Goal: Task Accomplishment & Management: Manage account settings

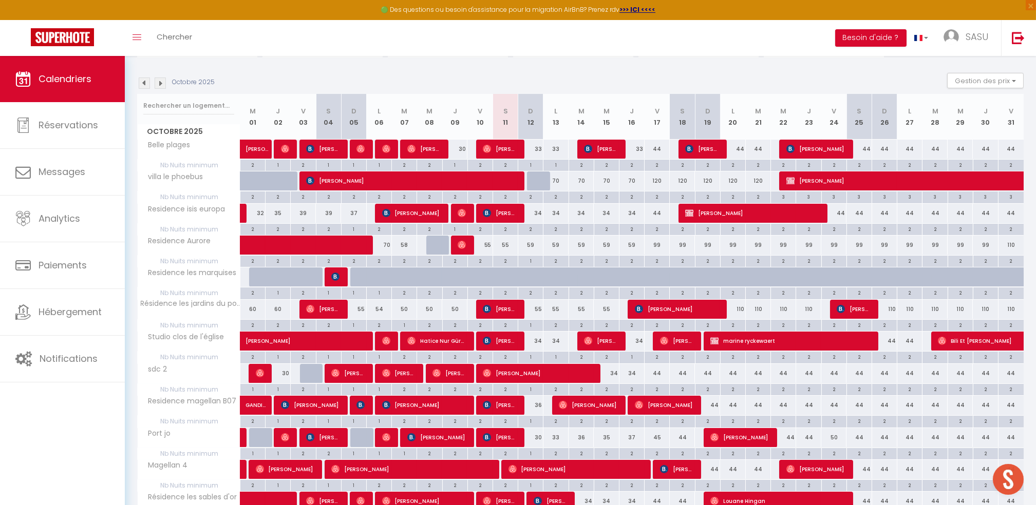
scroll to position [82, 0]
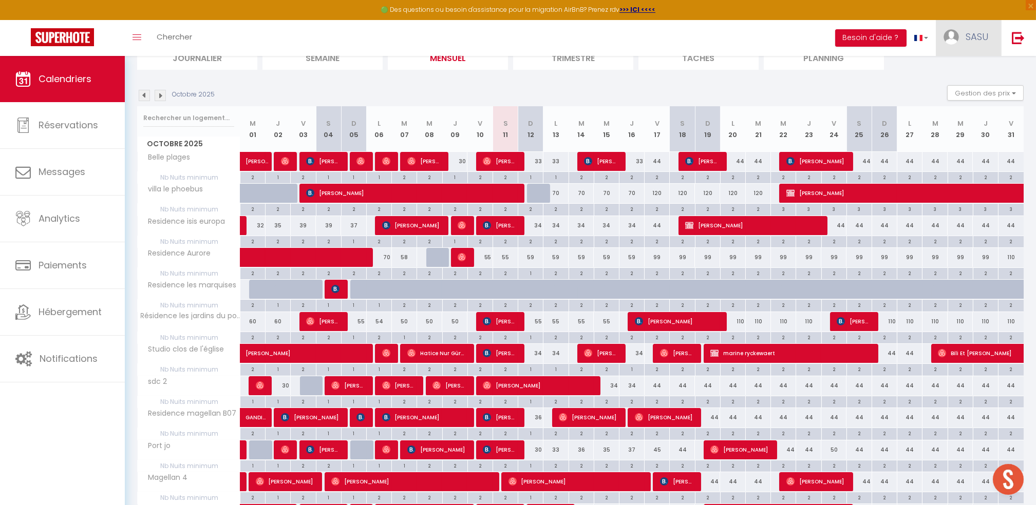
click at [970, 39] on span "SASU" at bounding box center [976, 36] width 23 height 13
drag, startPoint x: 970, startPoint y: 39, endPoint x: 962, endPoint y: 71, distance: 33.2
click at [962, 56] on li "SASU Paramètres Équipe" at bounding box center [967, 38] width 65 height 36
click at [962, 71] on div "CALENDRIERS Filtrer par hébergement Mes appartements [GEOGRAPHIC_DATA] Residenc…" at bounding box center [580, 417] width 886 height 862
click at [973, 48] on link "SASU" at bounding box center [967, 38] width 65 height 36
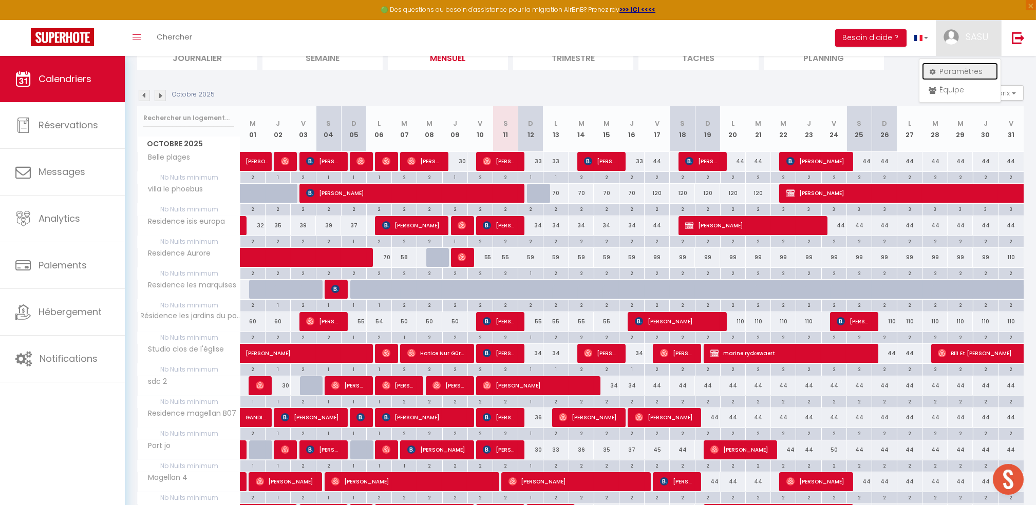
click at [958, 64] on link "Paramètres" at bounding box center [960, 71] width 76 height 17
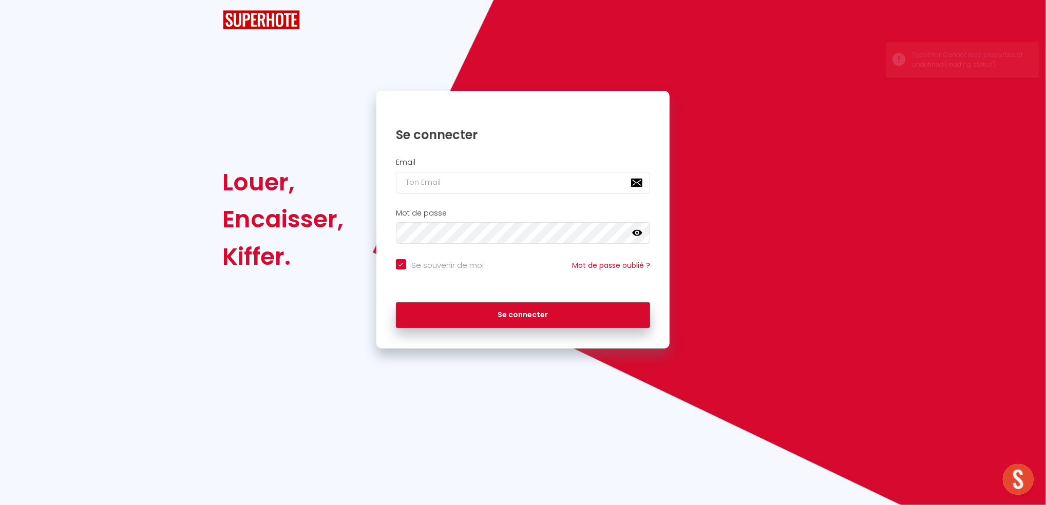
checkbox input "true"
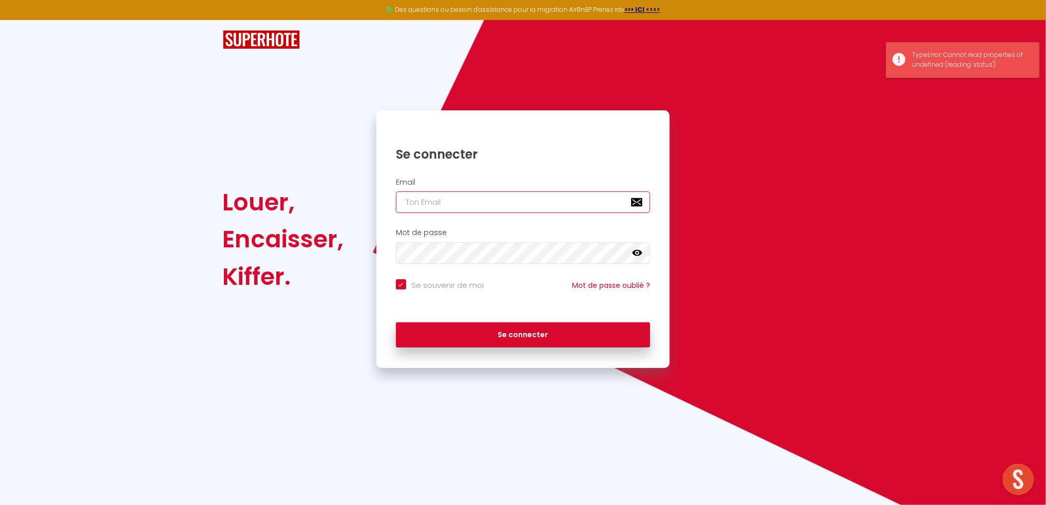
click at [488, 204] on input "email" at bounding box center [523, 203] width 255 height 22
type input "[PERSON_NAME][EMAIL_ADDRESS][DOMAIN_NAME]"
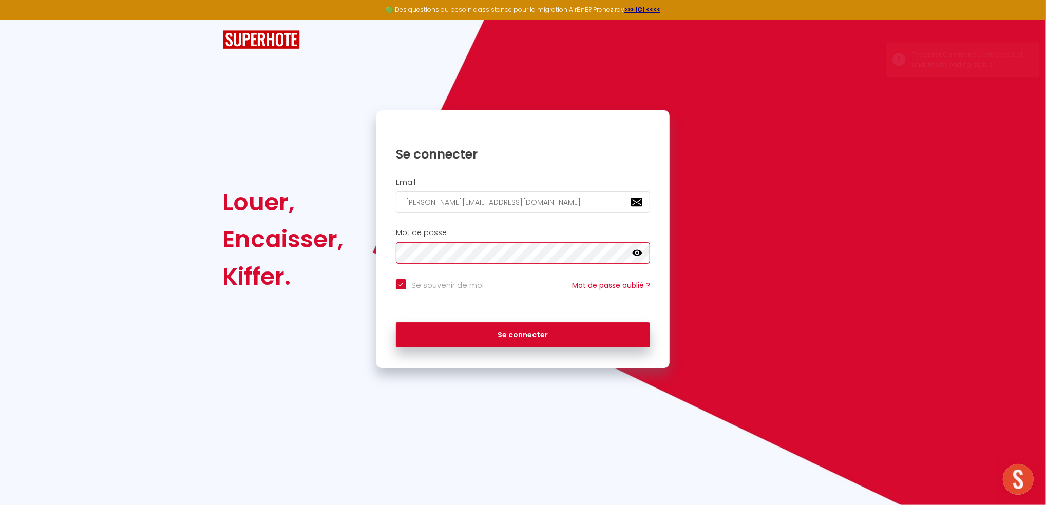
click at [396, 322] on button "Se connecter" at bounding box center [523, 335] width 255 height 26
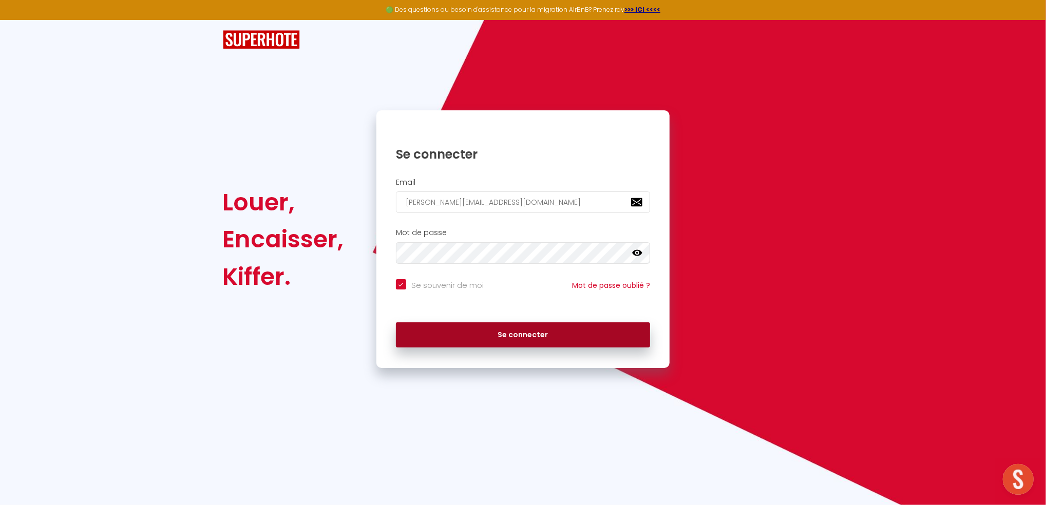
click at [452, 339] on button "Se connecter" at bounding box center [523, 335] width 255 height 26
checkbox input "true"
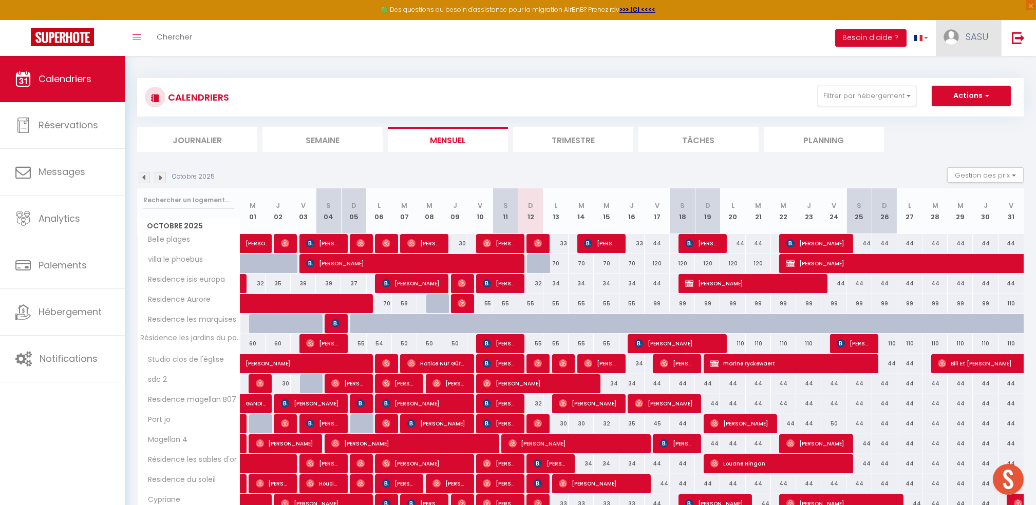
click at [968, 43] on link "SASU" at bounding box center [967, 38] width 65 height 36
click at [953, 89] on link "Équipe" at bounding box center [960, 89] width 76 height 17
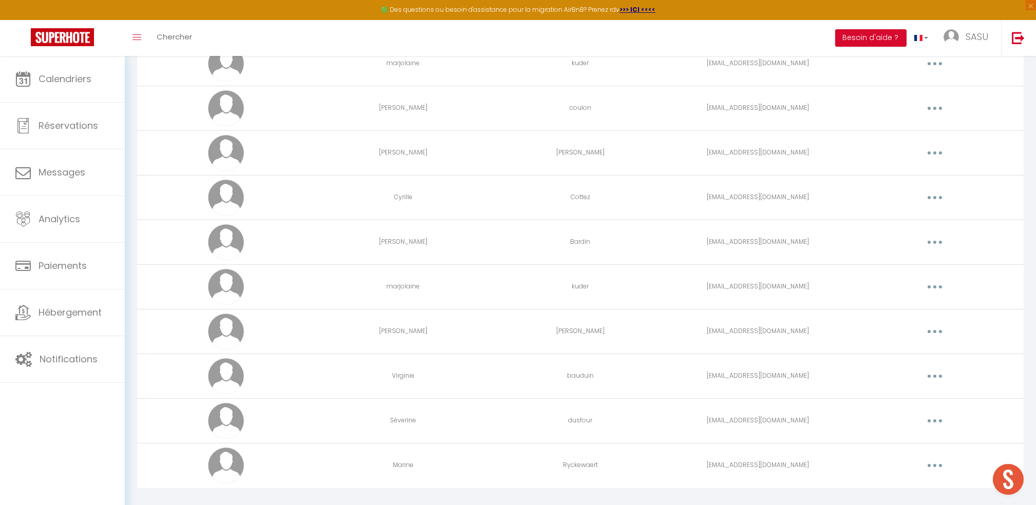
scroll to position [832, 0]
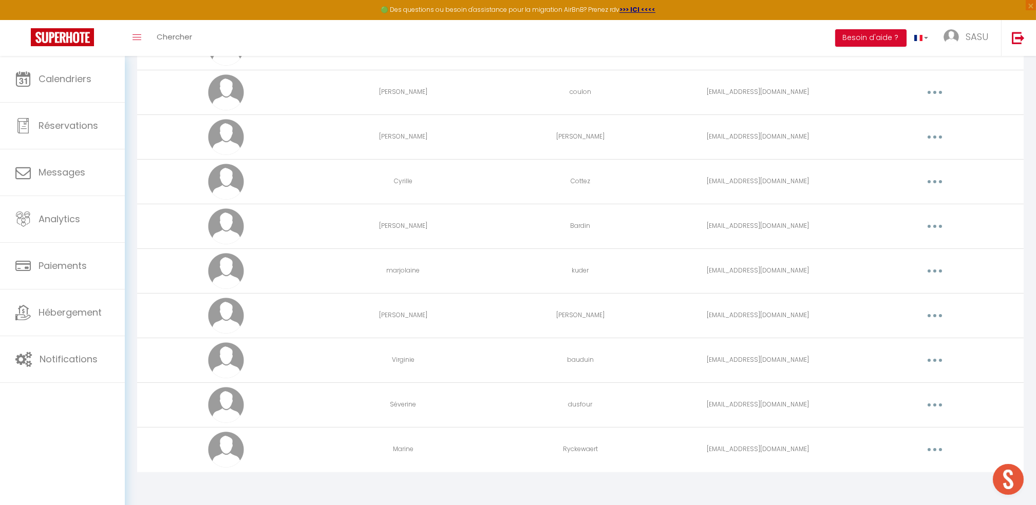
click at [932, 273] on button "button" at bounding box center [934, 271] width 29 height 16
click at [896, 290] on link "Editer" at bounding box center [908, 294] width 76 height 17
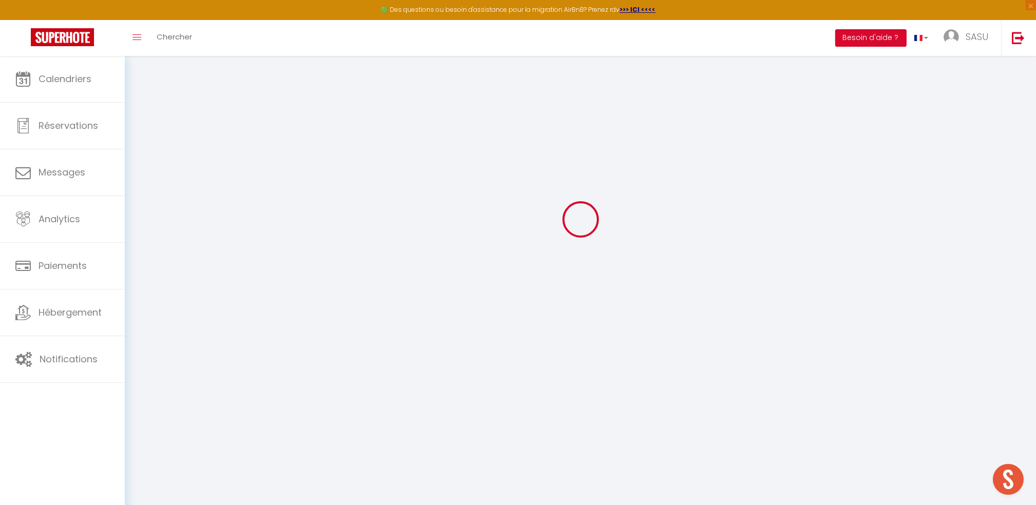
type input "marjolaine"
type input "kuder"
type input "[EMAIL_ADDRESS][DOMAIN_NAME]"
type textarea "[URL][DOMAIN_NAME]"
checkbox input "false"
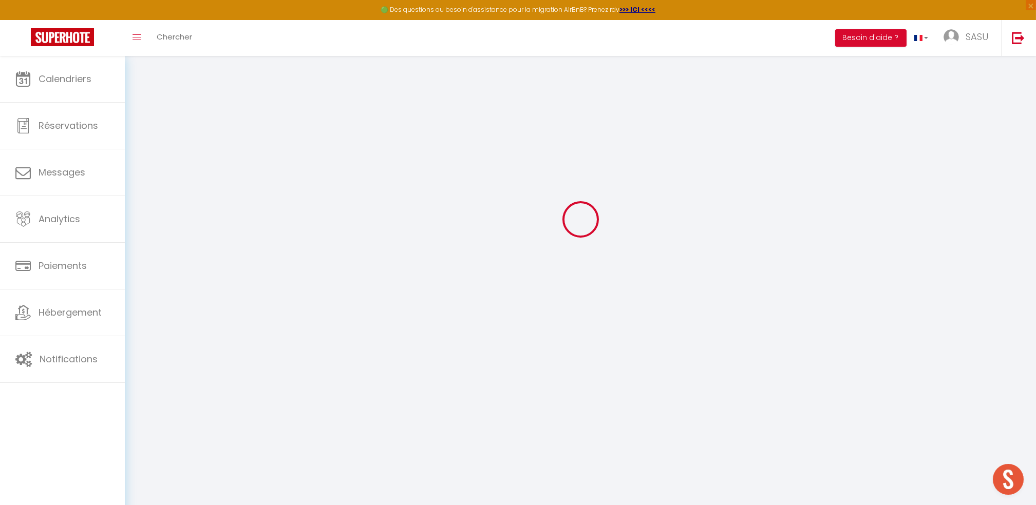
checkbox input "false"
checkbox input "true"
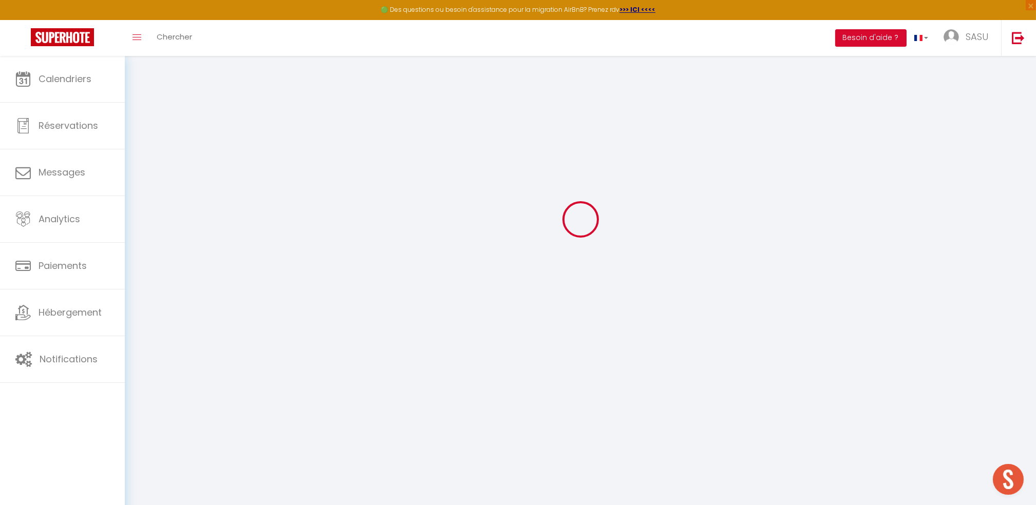
checkbox input "true"
checkbox input "false"
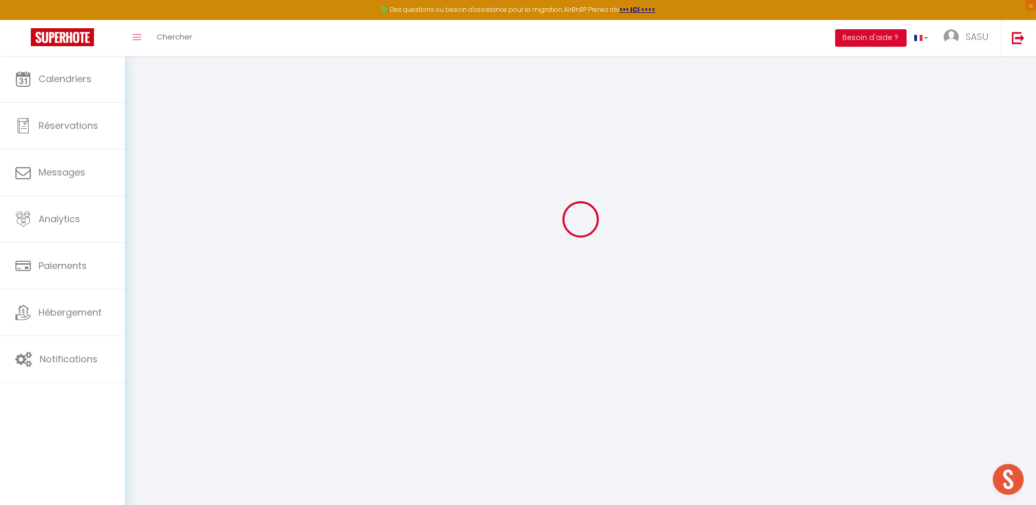
checkbox input "false"
select select
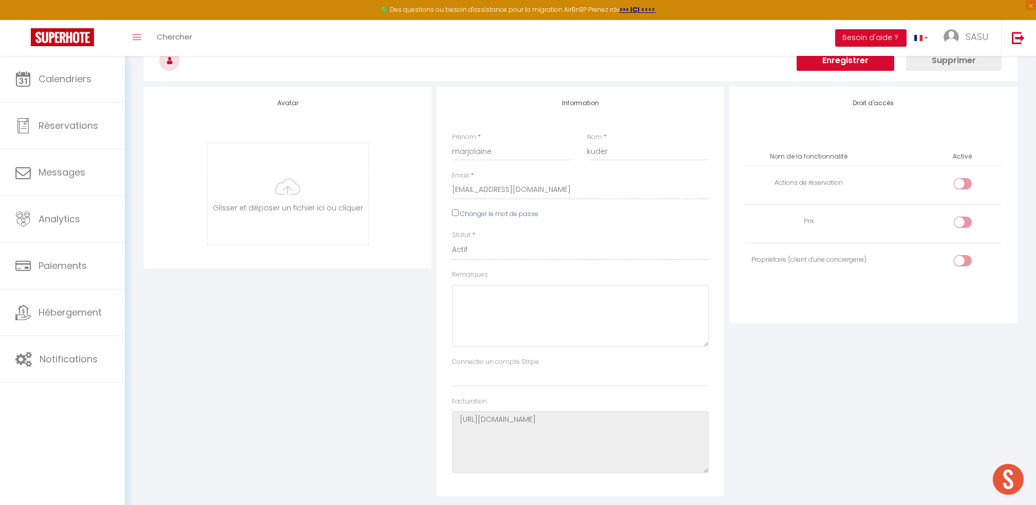
scroll to position [1386, 0]
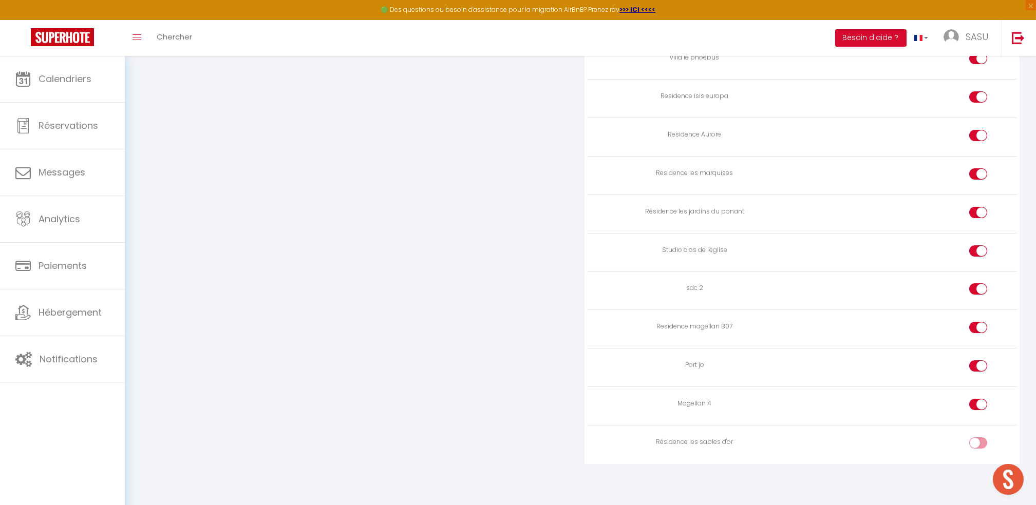
click at [980, 443] on input "checkbox" at bounding box center [987, 444] width 18 height 15
checkbox input "true"
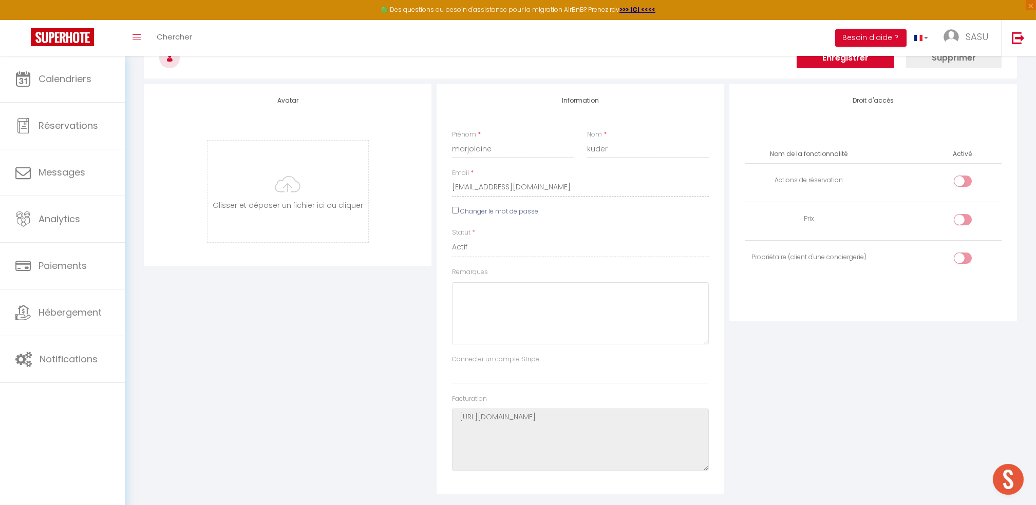
scroll to position [40, 0]
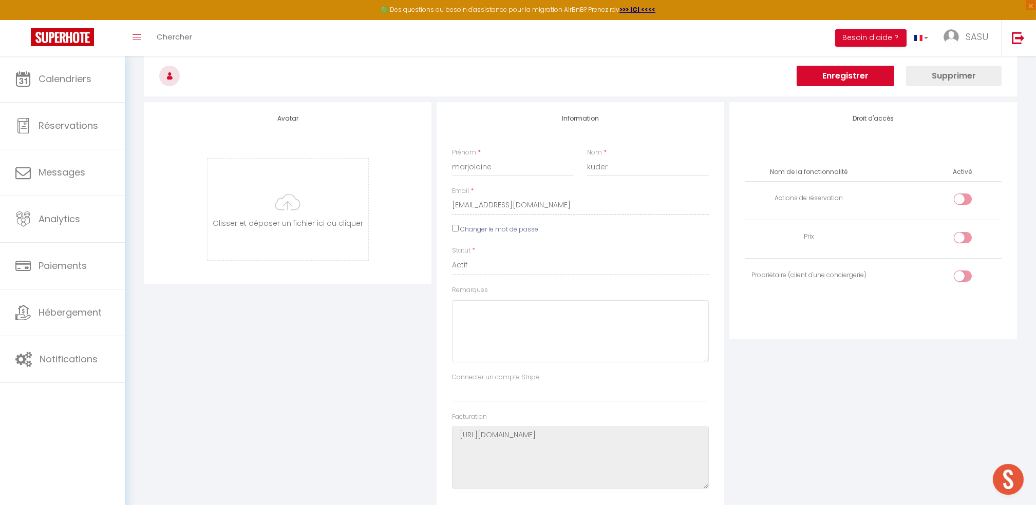
click at [817, 81] on button "Enregistrer" at bounding box center [845, 76] width 98 height 21
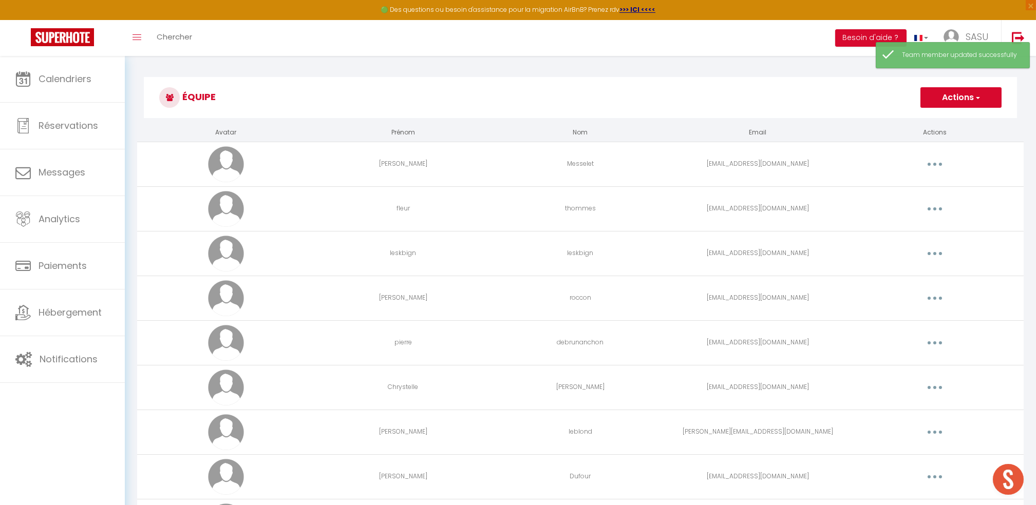
scroll to position [626, 0]
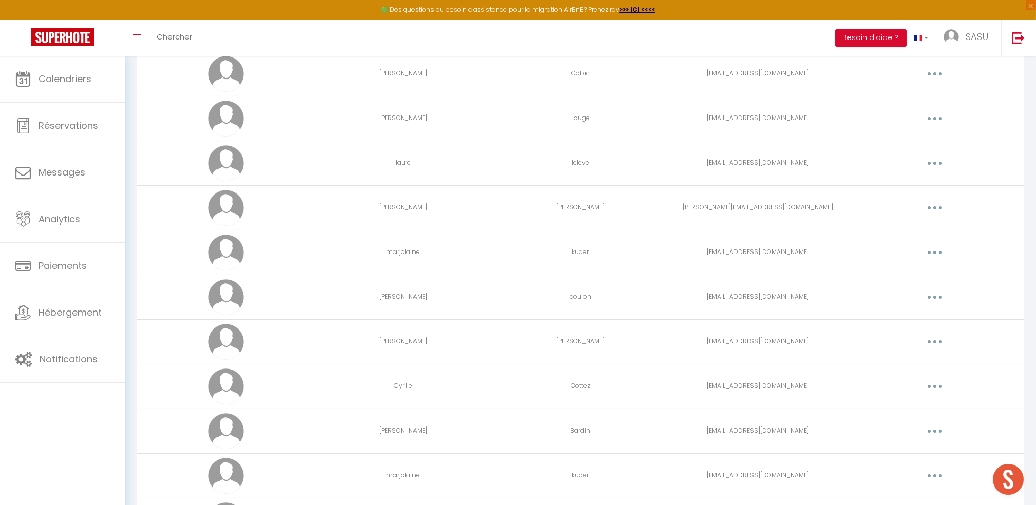
click at [936, 252] on button "button" at bounding box center [934, 252] width 29 height 16
click at [910, 278] on link "Editer" at bounding box center [908, 275] width 76 height 17
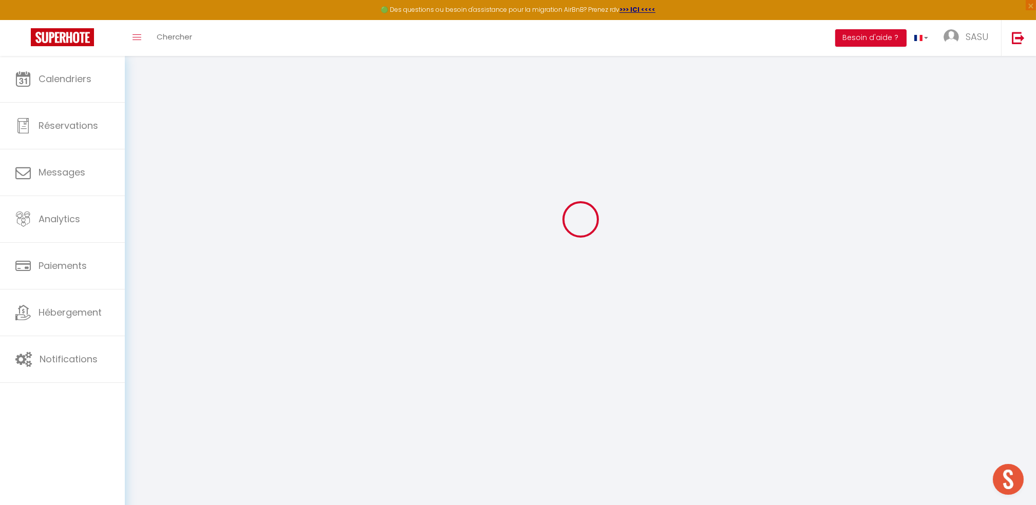
type input "marjolaine"
type input "kuder"
type input "[EMAIL_ADDRESS][DOMAIN_NAME]"
type textarea "[URL][DOMAIN_NAME]"
checkbox input "true"
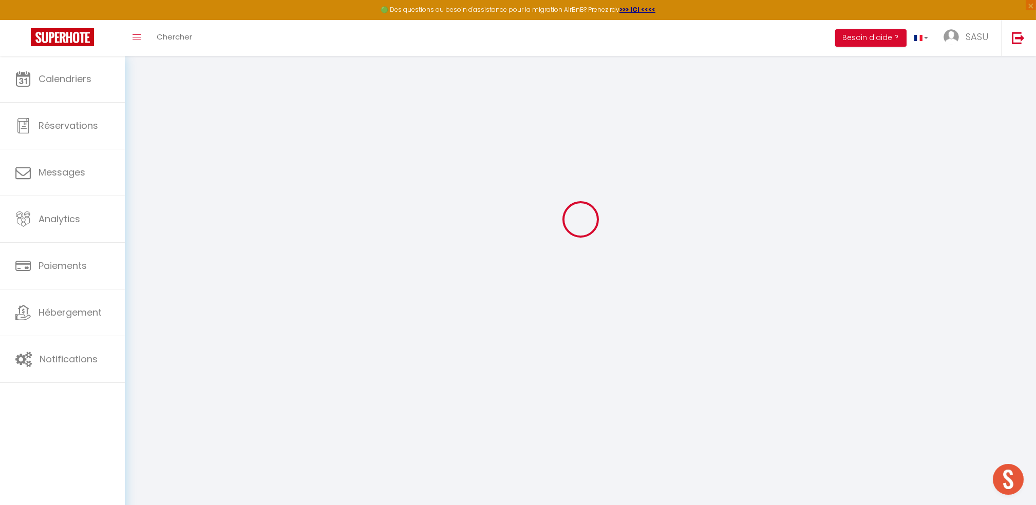
checkbox input "true"
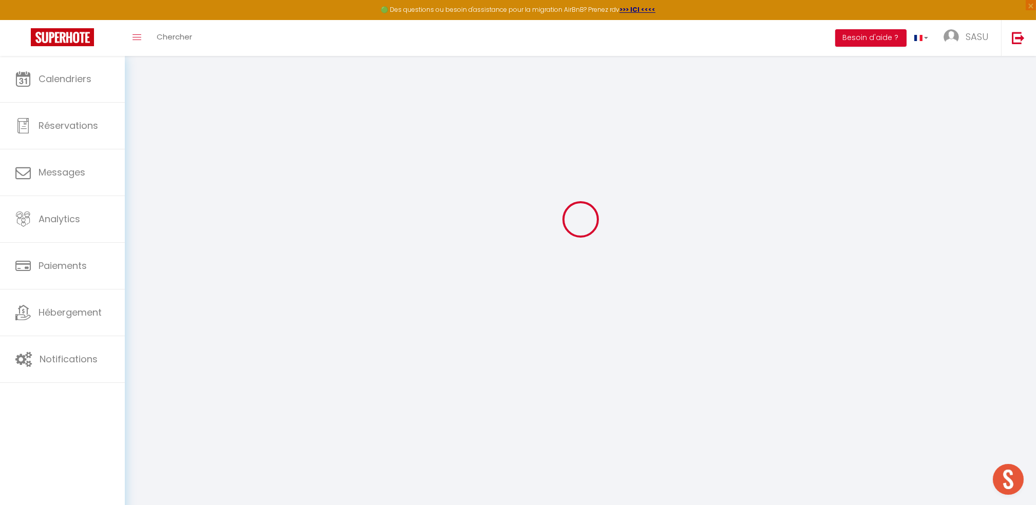
checkbox input "true"
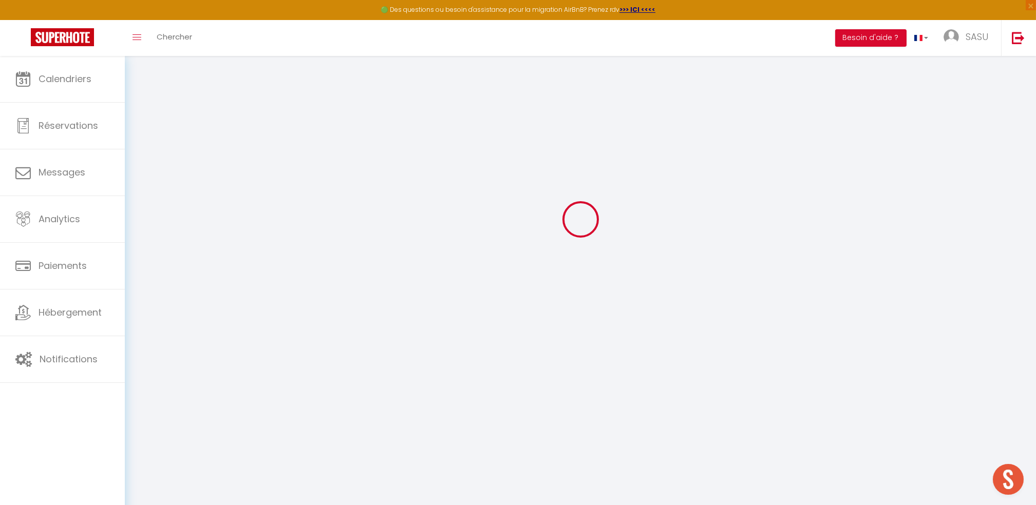
checkbox input "true"
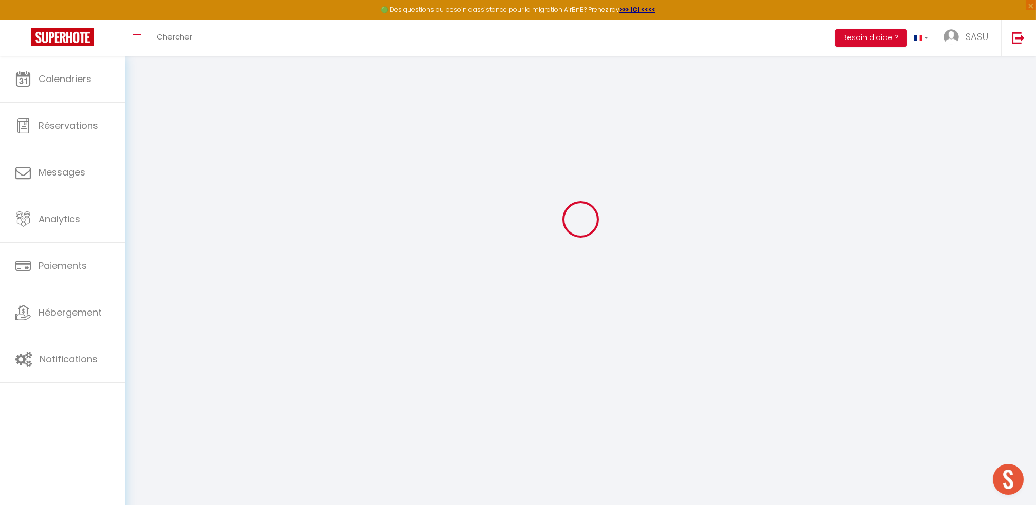
checkbox input "true"
select select
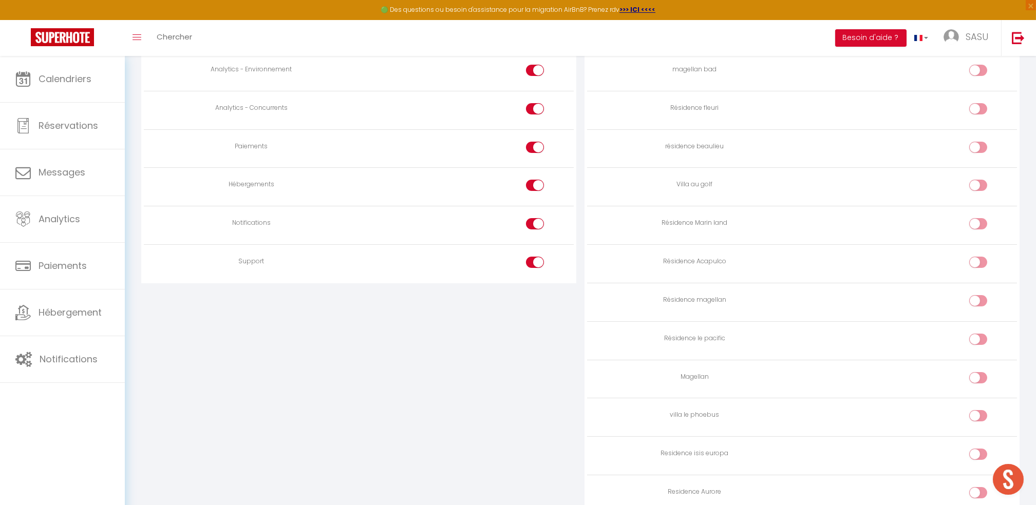
scroll to position [980, 0]
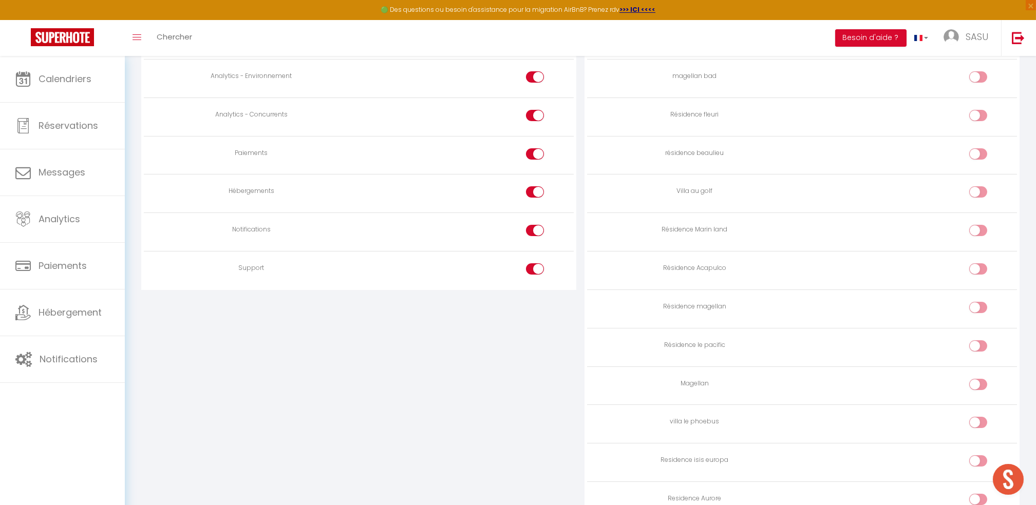
click at [986, 236] on input "checkbox" at bounding box center [987, 232] width 18 height 15
checkbox input "true"
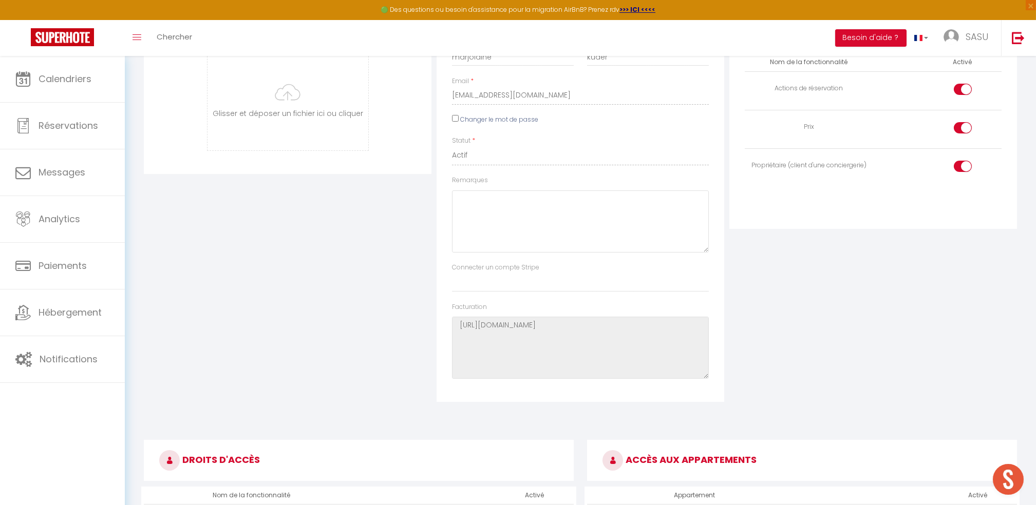
scroll to position [0, 0]
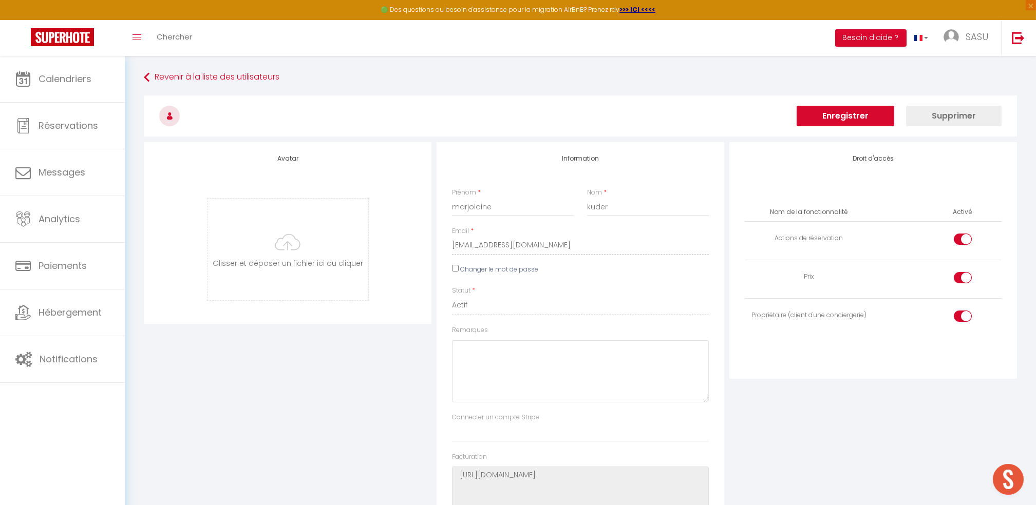
click at [839, 116] on button "Enregistrer" at bounding box center [845, 116] width 98 height 21
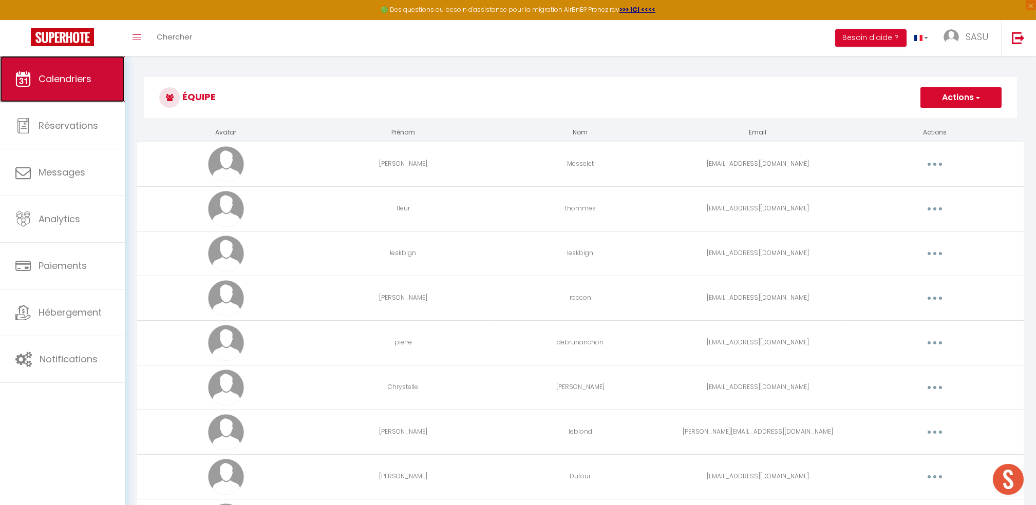
click at [27, 94] on link "Calendriers" at bounding box center [62, 79] width 125 height 46
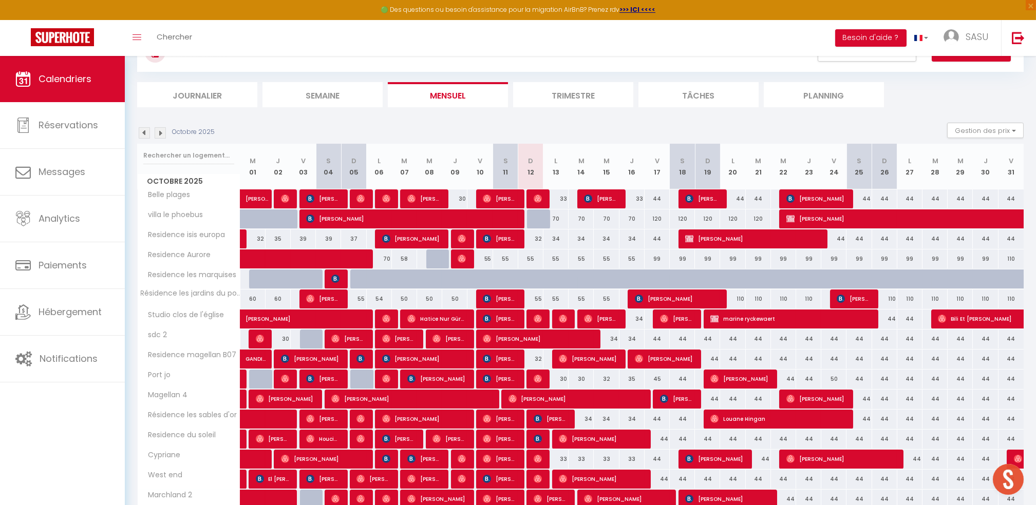
scroll to position [50, 0]
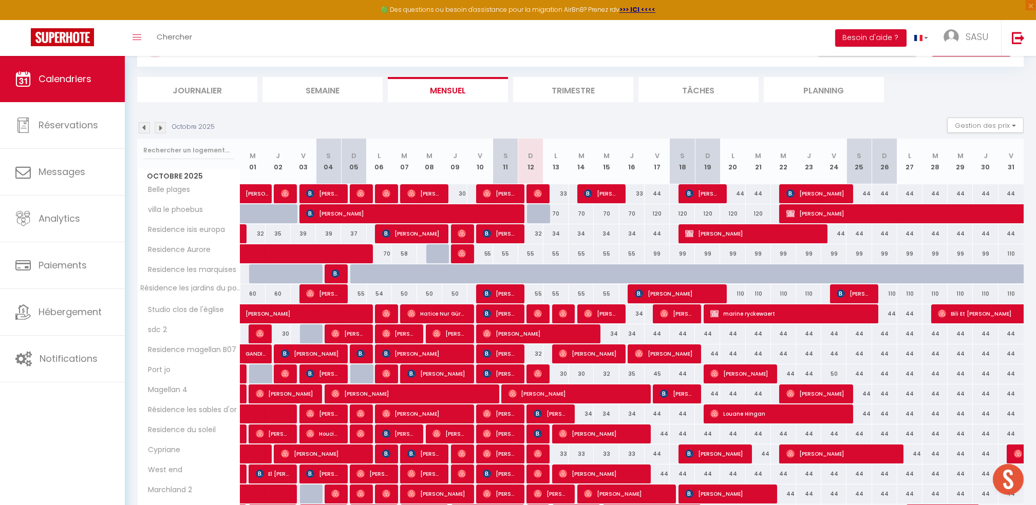
drag, startPoint x: 555, startPoint y: 281, endPoint x: 581, endPoint y: 279, distance: 25.8
click at [581, 279] on tr "Residence les marquises 35 35 40 39 [GEOGRAPHIC_DATA] 35 35 35 35 32 40" at bounding box center [581, 274] width 886 height 20
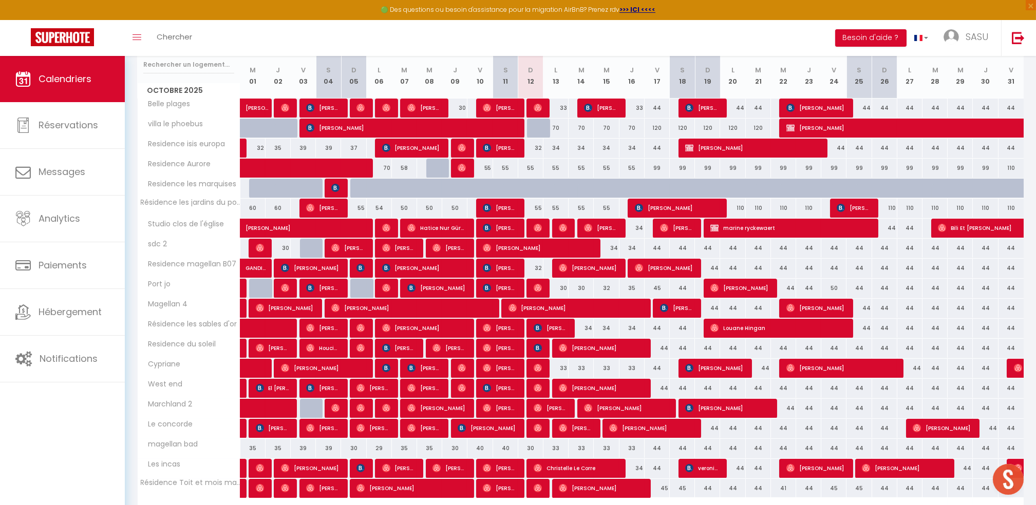
scroll to position [143, 0]
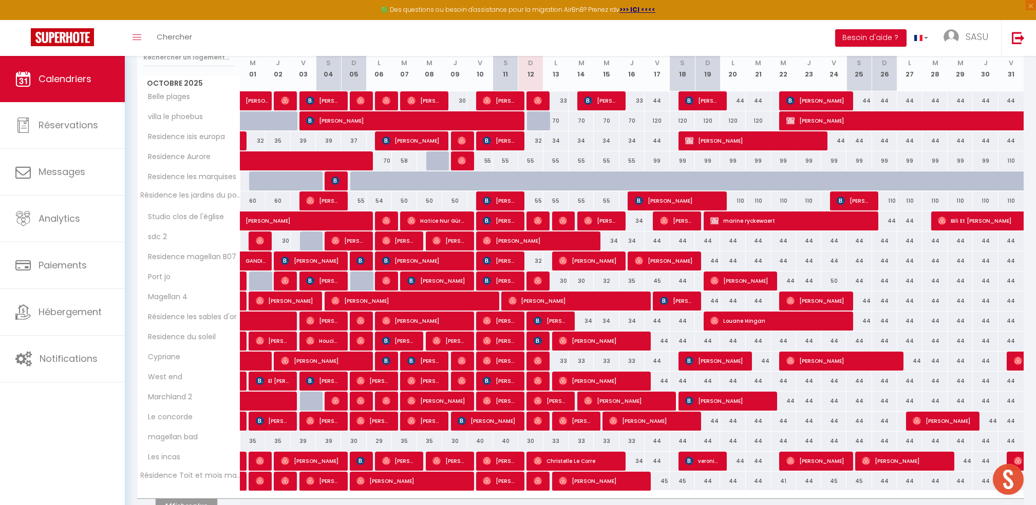
click at [560, 363] on div "33" at bounding box center [555, 361] width 25 height 19
type input "33"
type input "Lun 13 Octobre 2025"
type input "[DATE]"
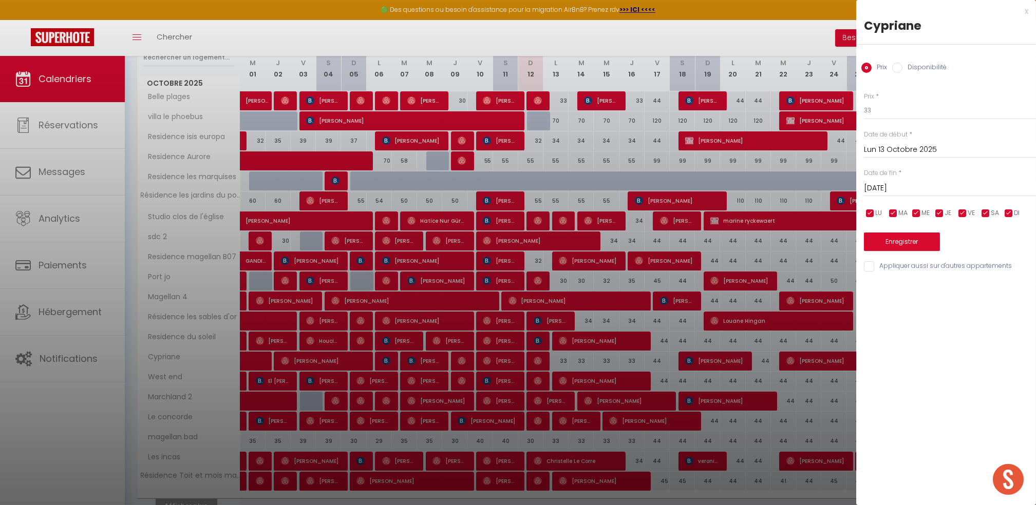
click at [560, 363] on div at bounding box center [518, 252] width 1036 height 505
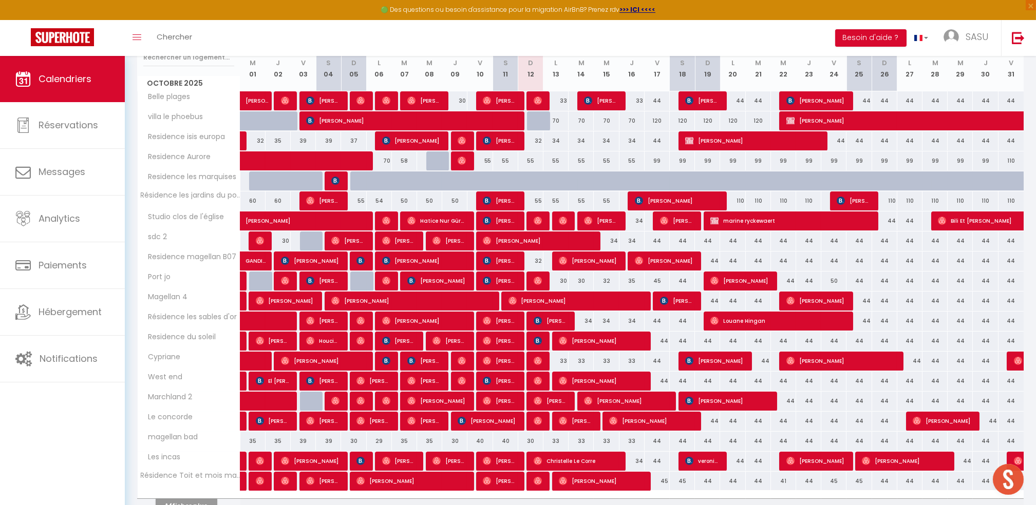
click at [556, 124] on div "70" at bounding box center [555, 120] width 25 height 19
type input "70"
type input "Lun 13 Octobre 2025"
type input "[DATE]"
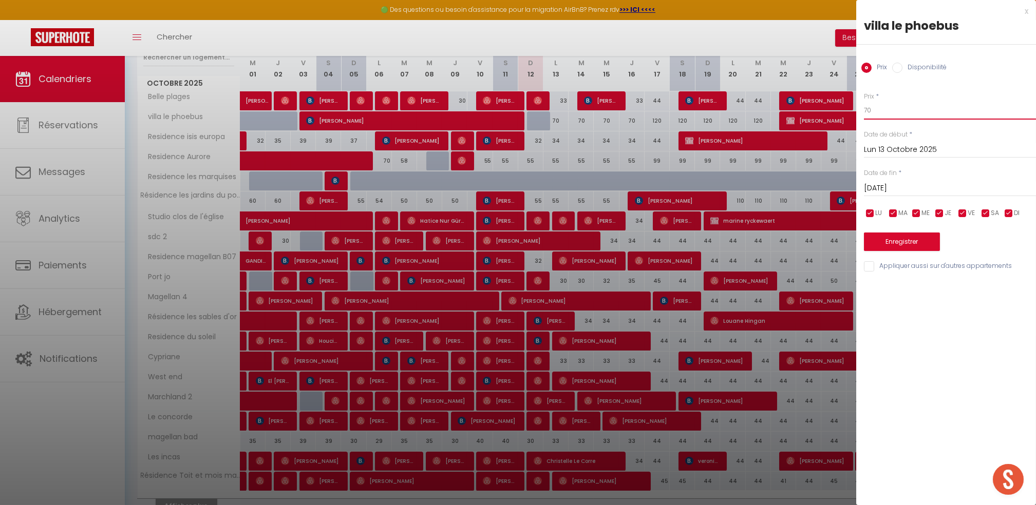
drag, startPoint x: 886, startPoint y: 111, endPoint x: 809, endPoint y: 125, distance: 78.7
click at [809, 125] on body "🟢 Des questions ou besoin d'assistance pour la migration AirBnB? Prenez rdv >>>…" at bounding box center [518, 236] width 1036 height 646
type input "60"
click at [873, 190] on input "[DATE]" at bounding box center [950, 188] width 172 height 13
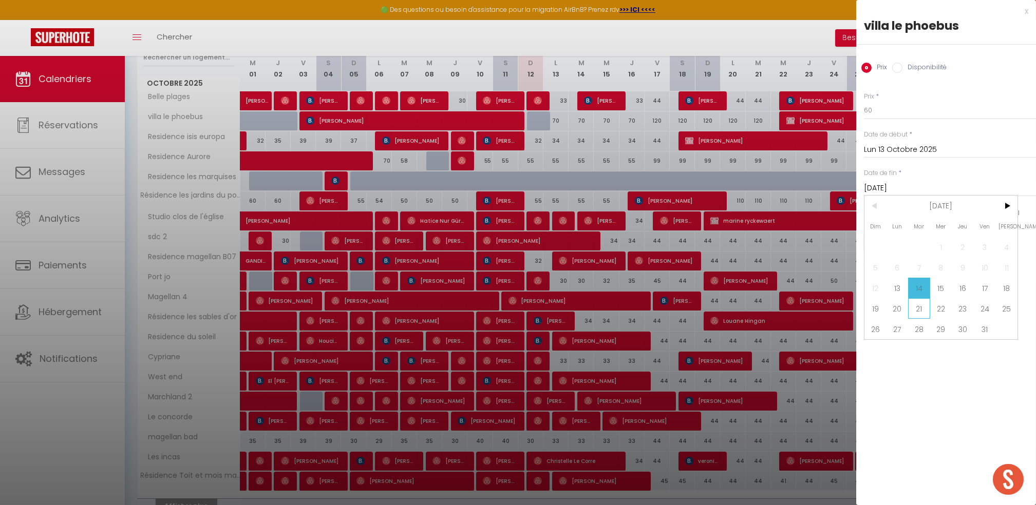
click at [919, 309] on span "21" at bounding box center [919, 308] width 22 height 21
type input "[DATE]"
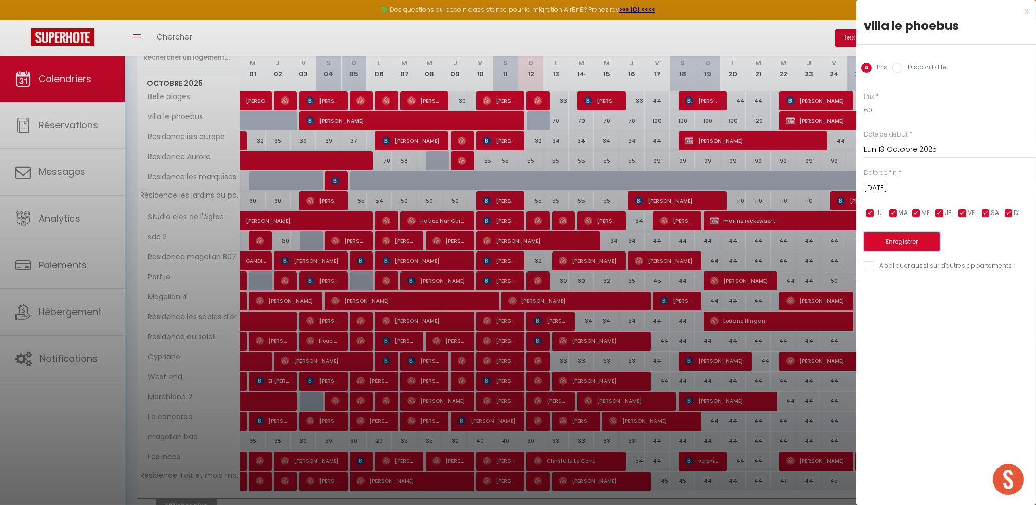
click at [892, 239] on button "Enregistrer" at bounding box center [902, 242] width 76 height 18
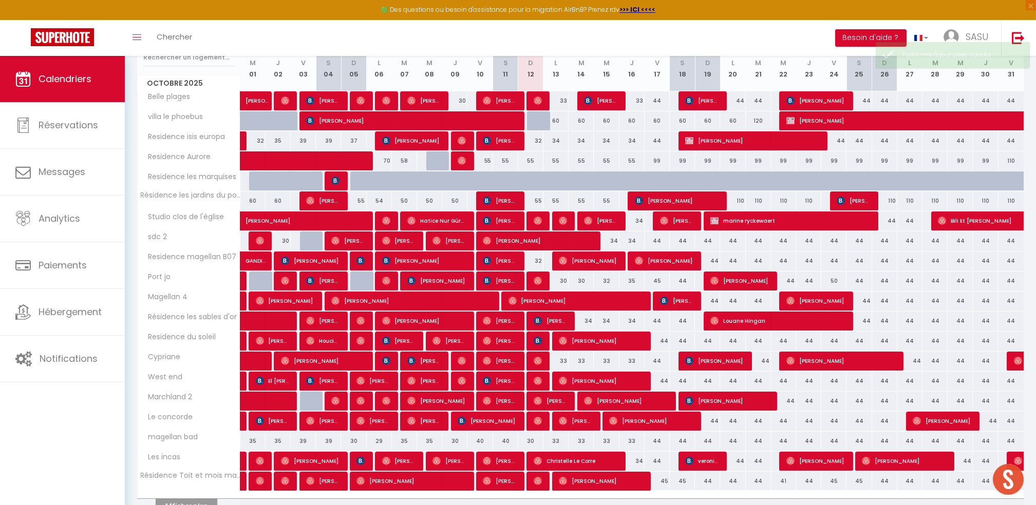
click at [660, 162] on div "99" at bounding box center [656, 160] width 25 height 19
type input "99"
type input "Ven 17 Octobre 2025"
type input "Sam 18 Octobre 2025"
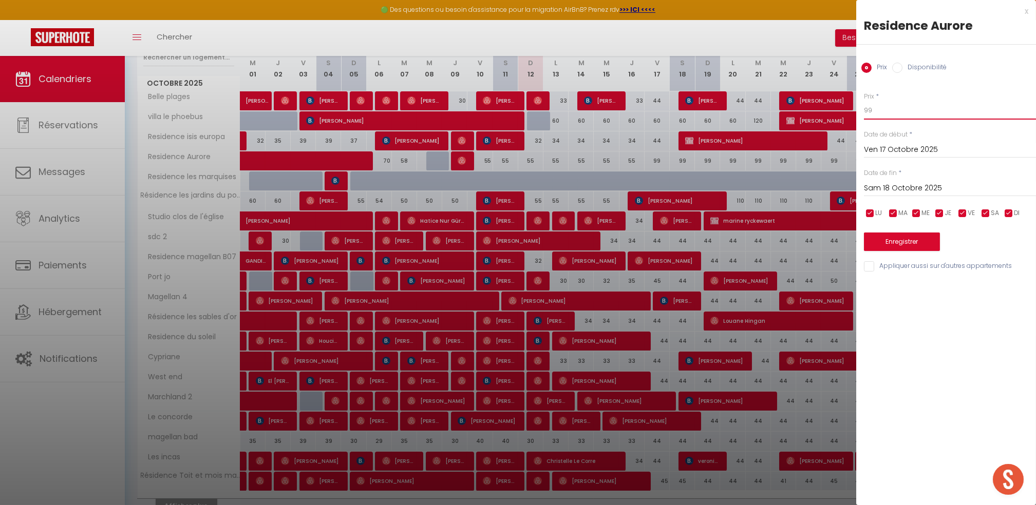
drag, startPoint x: 926, startPoint y: 113, endPoint x: 822, endPoint y: 112, distance: 103.7
click at [822, 112] on body "🟢 Des questions ou besoin d'assistance pour la migration AirBnB? Prenez rdv >>>…" at bounding box center [518, 236] width 1036 height 646
type input "95"
click at [889, 189] on input "Sam 18 Octobre 2025" at bounding box center [950, 188] width 172 height 13
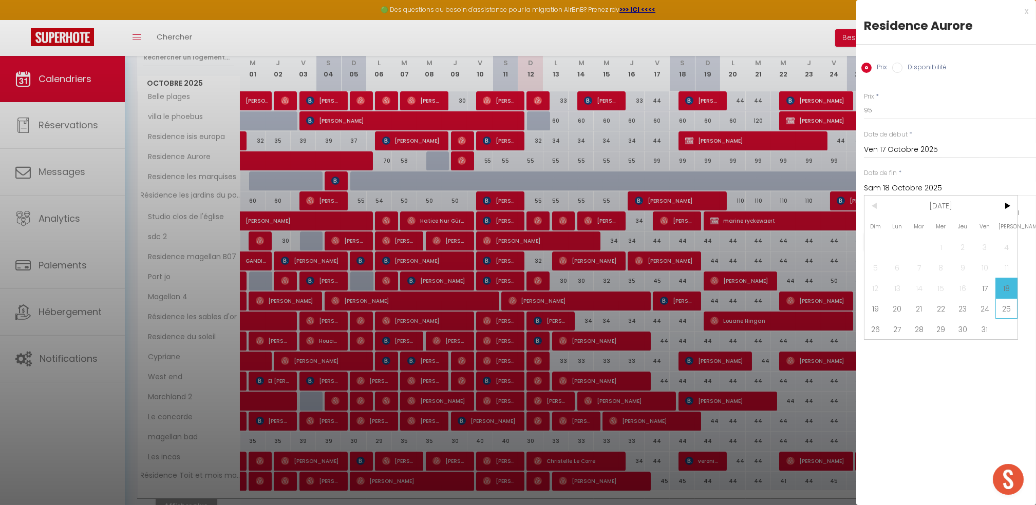
click at [1004, 312] on span "25" at bounding box center [1006, 308] width 22 height 21
type input "Sam 25 Octobre 2025"
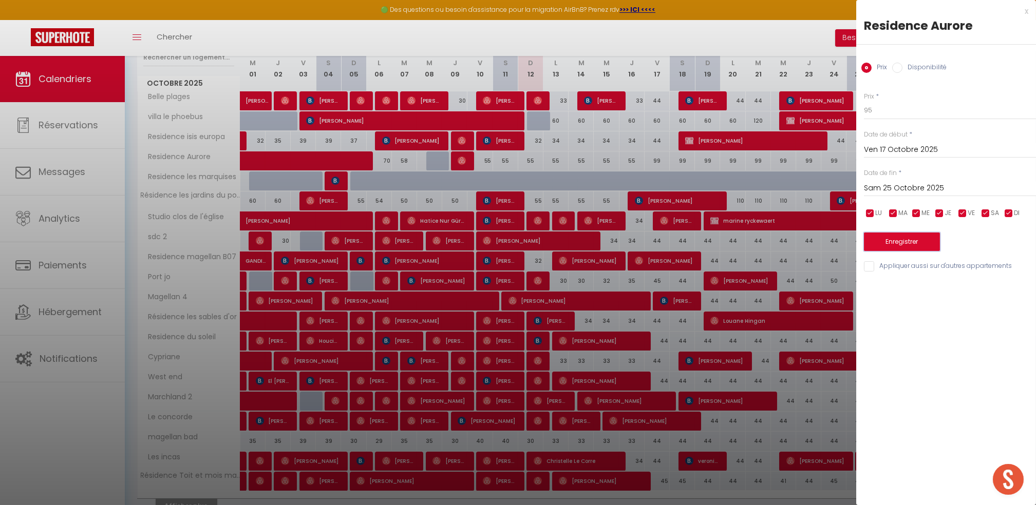
click at [916, 246] on button "Enregistrer" at bounding box center [902, 242] width 76 height 18
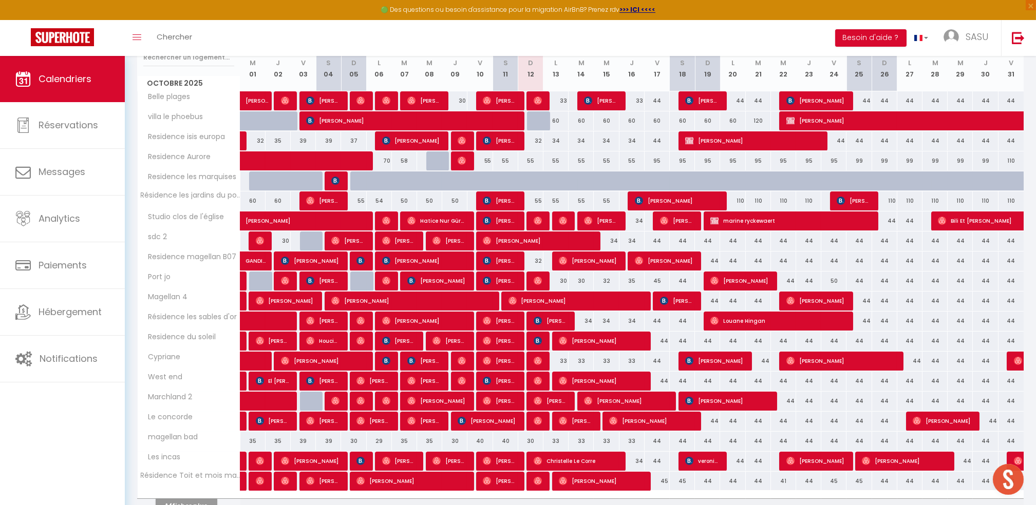
click at [541, 203] on div "55" at bounding box center [530, 201] width 25 height 19
type input "55"
type input "Dim 12 Octobre 2025"
type input "Lun 13 Octobre 2025"
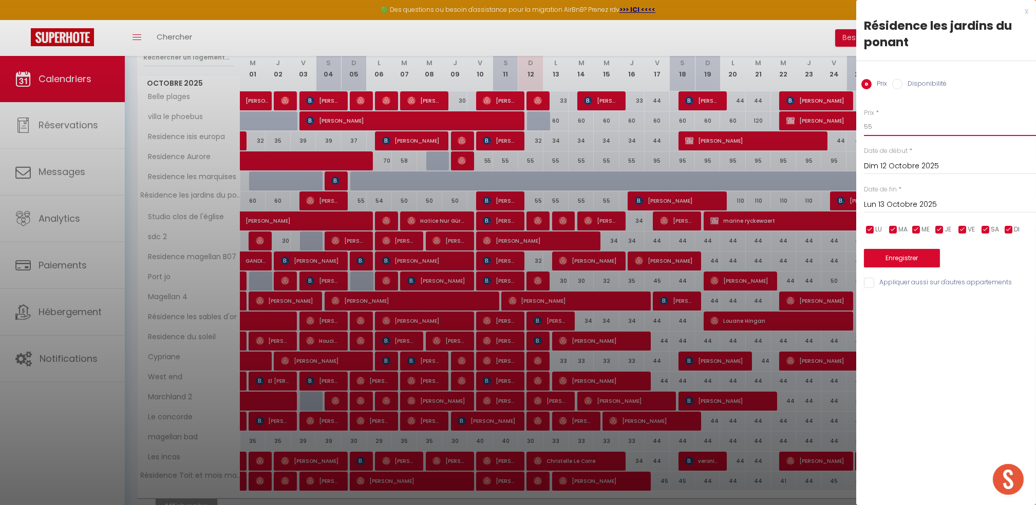
drag, startPoint x: 876, startPoint y: 130, endPoint x: 811, endPoint y: 132, distance: 65.2
click at [811, 132] on body "🟢 Des questions ou besoin d'assistance pour la migration AirBnB? Prenez rdv >>>…" at bounding box center [518, 236] width 1036 height 646
type input "50"
click at [881, 215] on div "Prix * 50 Statut * Disponible Indisponible Date de début * [DATE] < [DATE] > Di…" at bounding box center [946, 192] width 180 height 194
click at [894, 208] on input "Lun 13 Octobre 2025" at bounding box center [950, 204] width 172 height 13
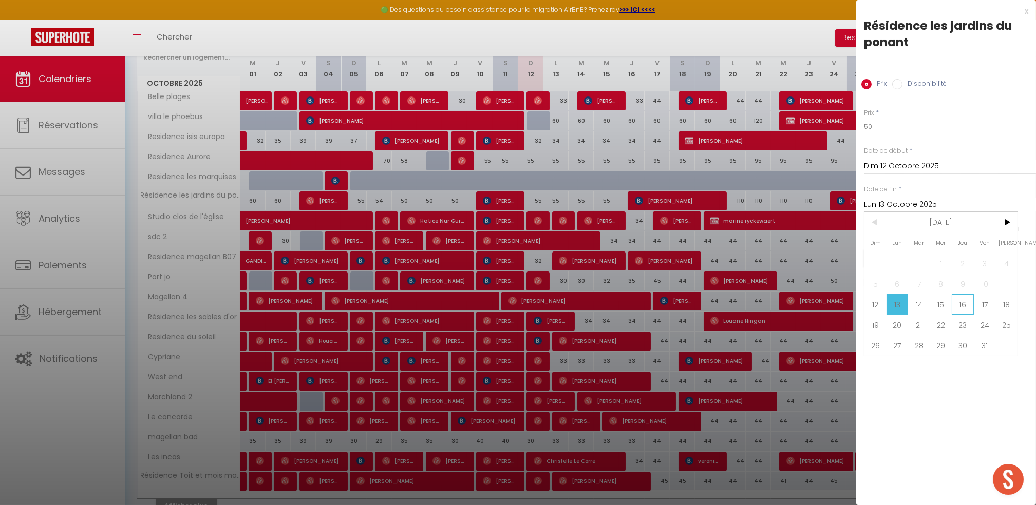
click at [958, 306] on span "16" at bounding box center [962, 304] width 22 height 21
type input "Jeu 16 Octobre 2025"
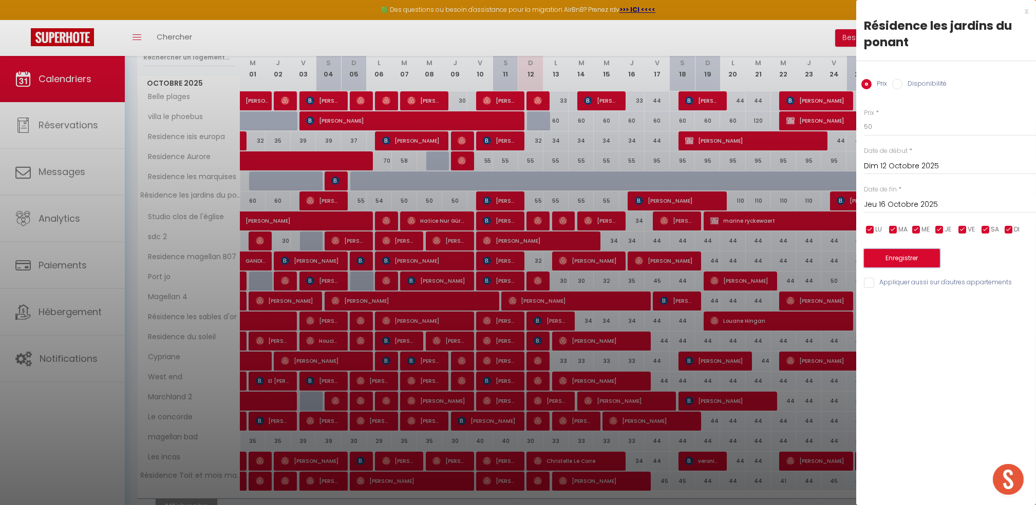
click at [912, 261] on button "Enregistrer" at bounding box center [902, 258] width 76 height 18
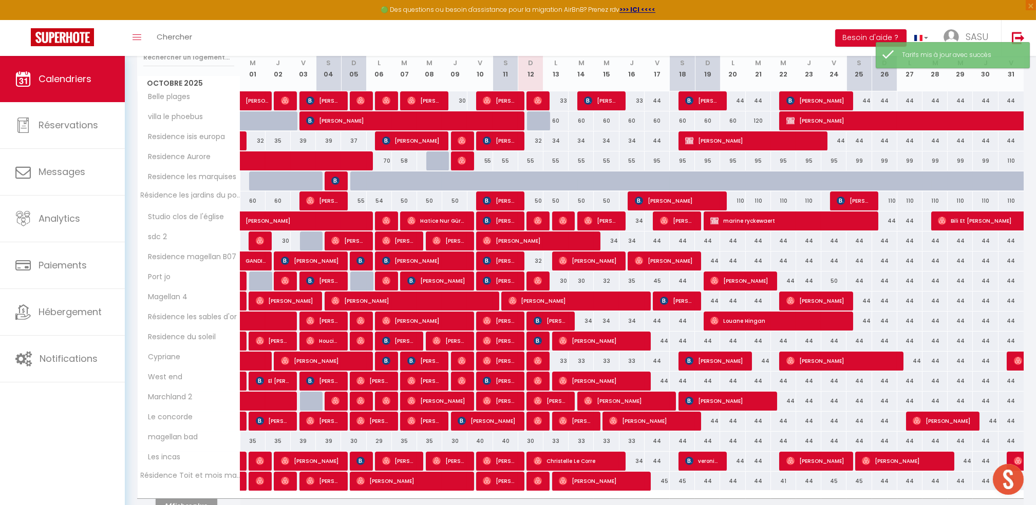
drag, startPoint x: 740, startPoint y: 196, endPoint x: 832, endPoint y: 185, distance: 92.1
click at [740, 196] on div "110" at bounding box center [732, 201] width 25 height 19
type input "110"
type input "Lun 20 Octobre 2025"
type input "[DATE]"
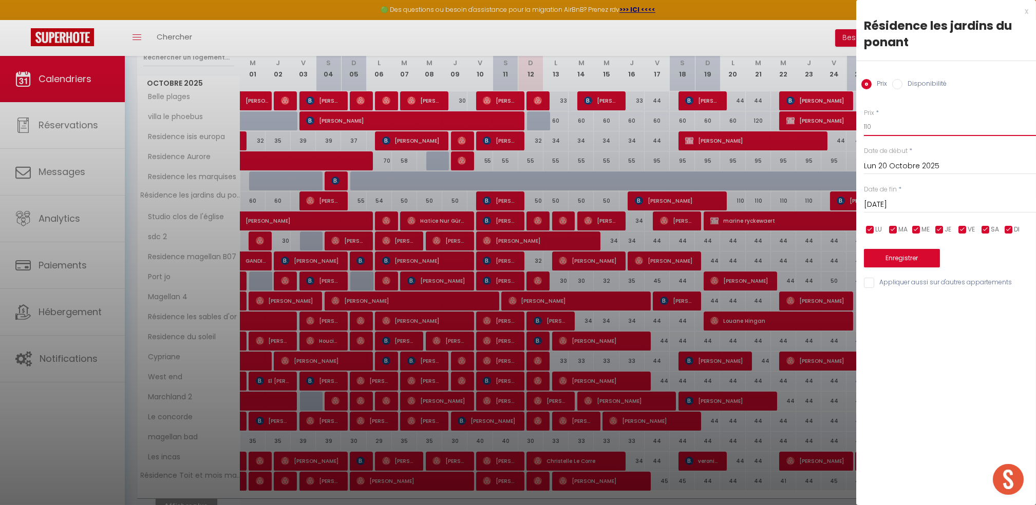
drag, startPoint x: 921, startPoint y: 127, endPoint x: 824, endPoint y: 129, distance: 97.1
click at [824, 129] on body "🟢 Des questions ou besoin d'assistance pour la migration AirBnB? Prenez rdv >>>…" at bounding box center [518, 236] width 1036 height 646
type input "105"
click at [899, 202] on input "[DATE]" at bounding box center [950, 204] width 172 height 13
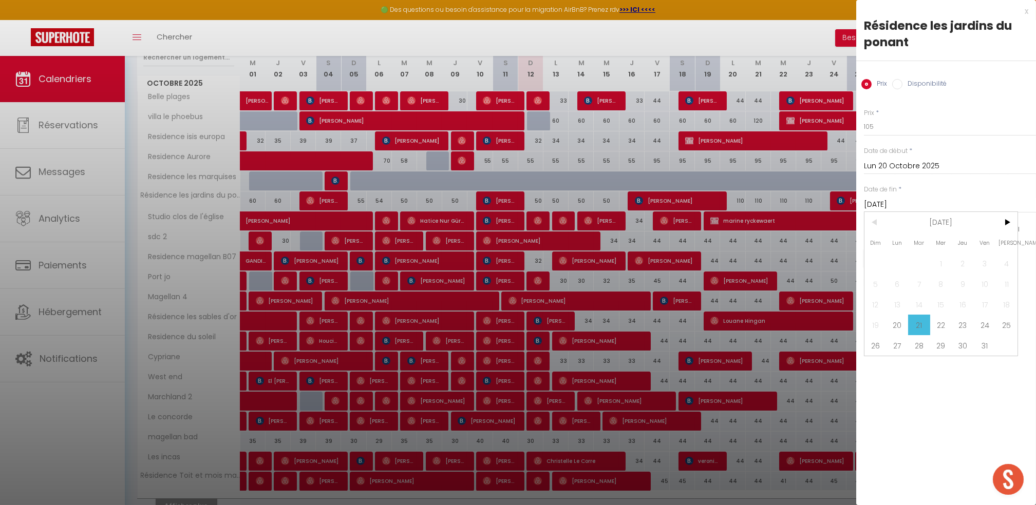
click at [1002, 233] on span "[PERSON_NAME]" at bounding box center [1006, 243] width 22 height 21
click at [1002, 226] on span ">" at bounding box center [1006, 222] width 22 height 21
click at [883, 283] on span "2" at bounding box center [875, 284] width 22 height 21
type input "Dim 02 Novembre 2025"
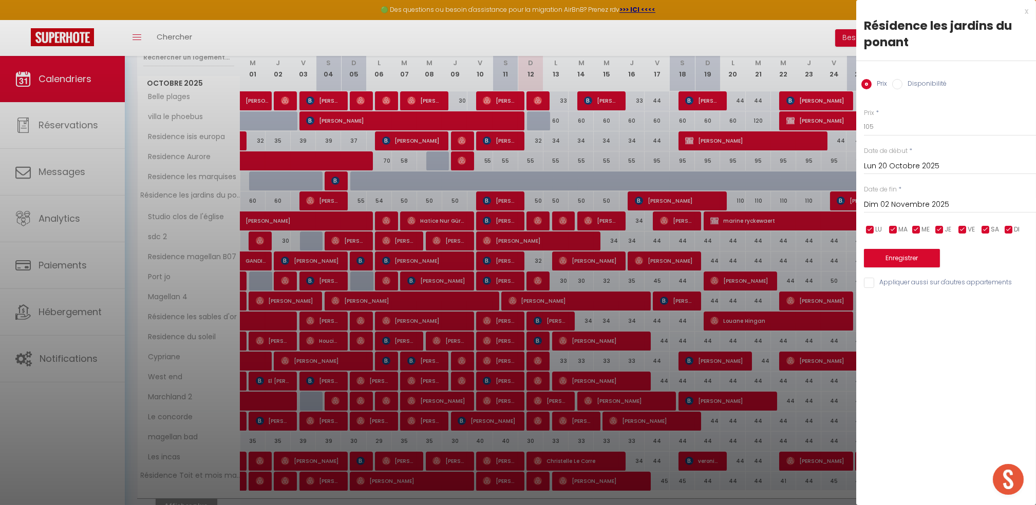
click at [900, 271] on div "Prix * 105 Statut * Disponible Indisponible Date de début * [DATE] < [DATE] > D…" at bounding box center [946, 192] width 180 height 194
click at [916, 263] on button "Enregistrer" at bounding box center [902, 258] width 76 height 18
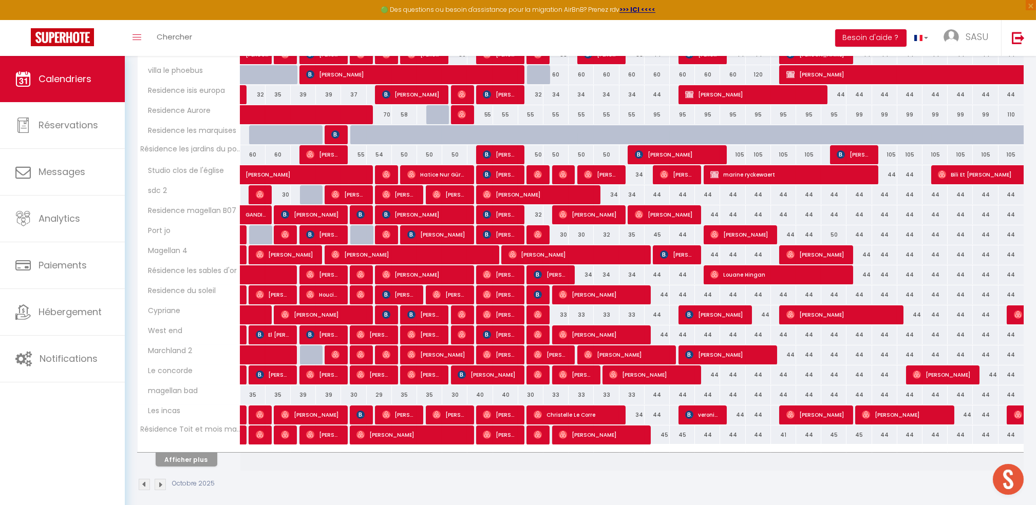
scroll to position [197, 0]
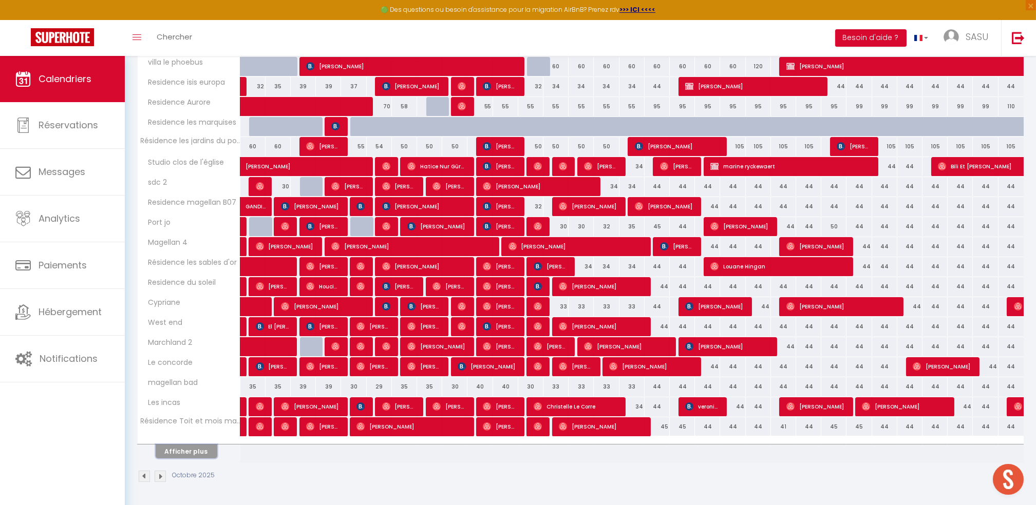
click at [189, 447] on button "Afficher plus" at bounding box center [187, 452] width 62 height 14
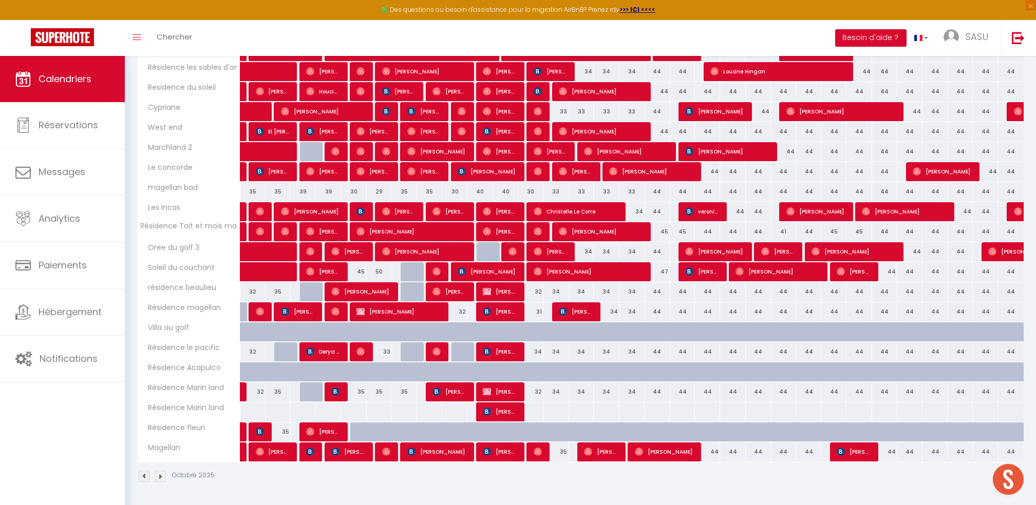
scroll to position [26, 0]
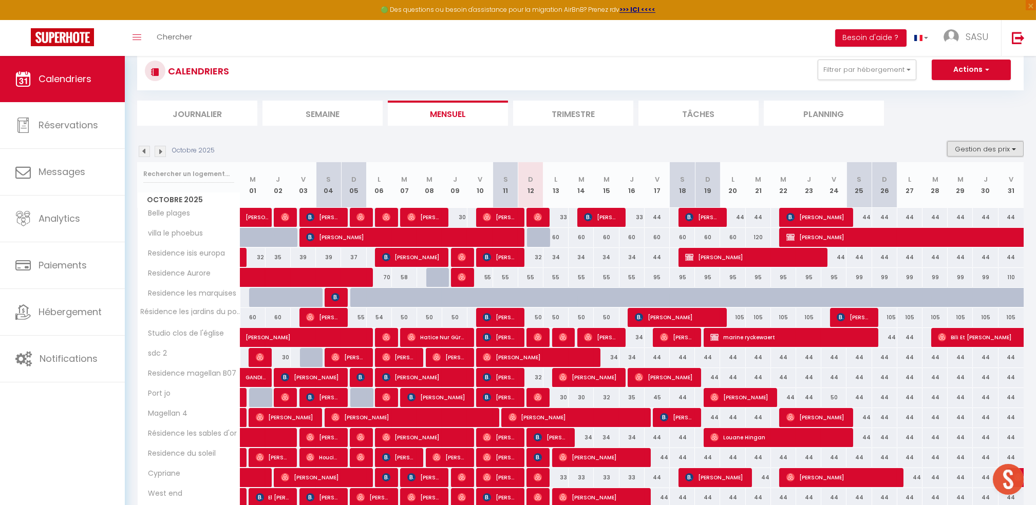
click at [986, 148] on button "Gestion des prix" at bounding box center [985, 148] width 76 height 15
click at [956, 181] on input "Nb Nuits minimum" at bounding box center [976, 181] width 92 height 10
checkbox input "true"
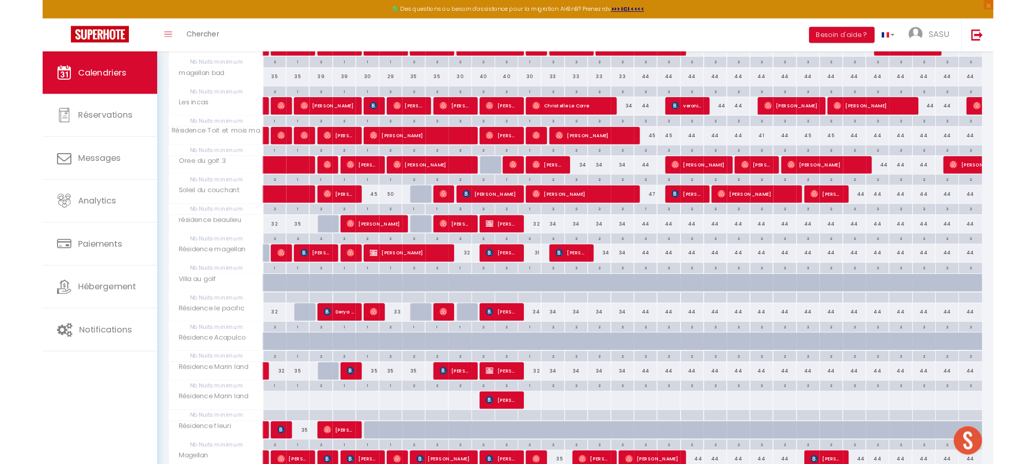
scroll to position [744, 0]
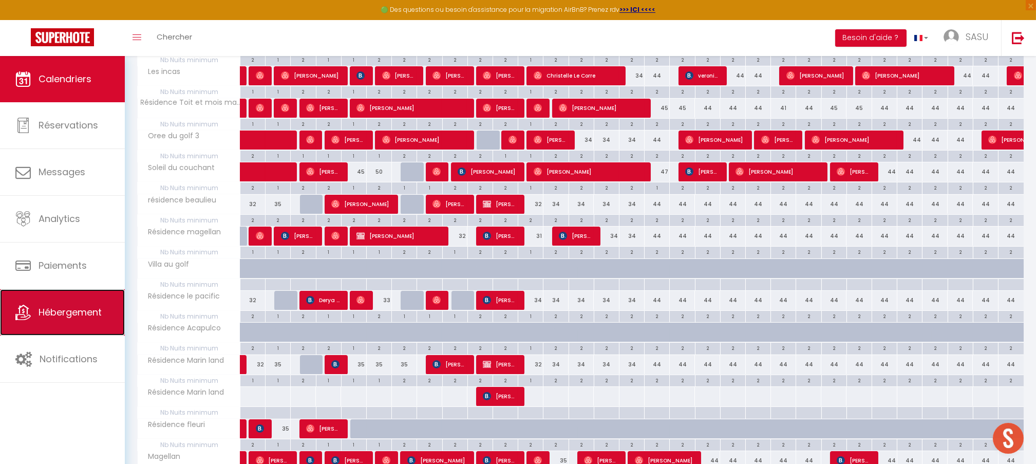
click at [68, 308] on span "Hébergement" at bounding box center [70, 311] width 63 height 13
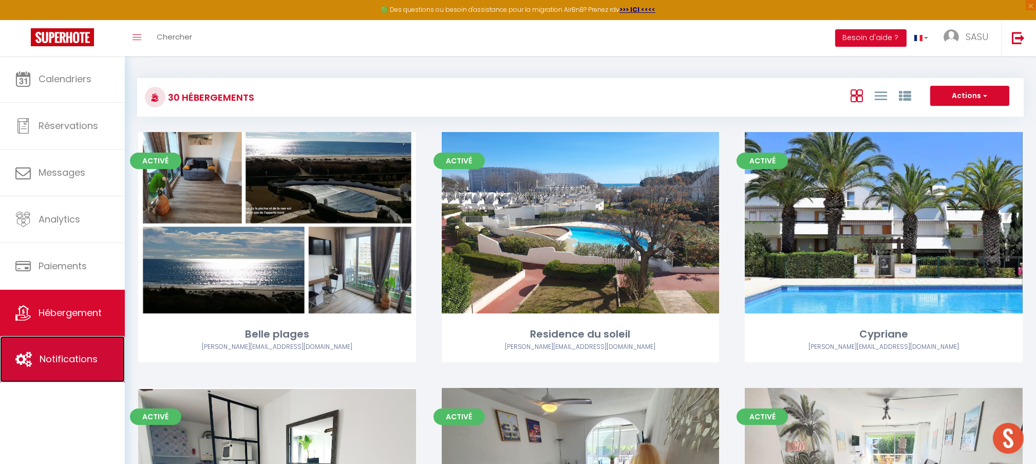
click at [71, 361] on span "Notifications" at bounding box center [69, 358] width 58 height 13
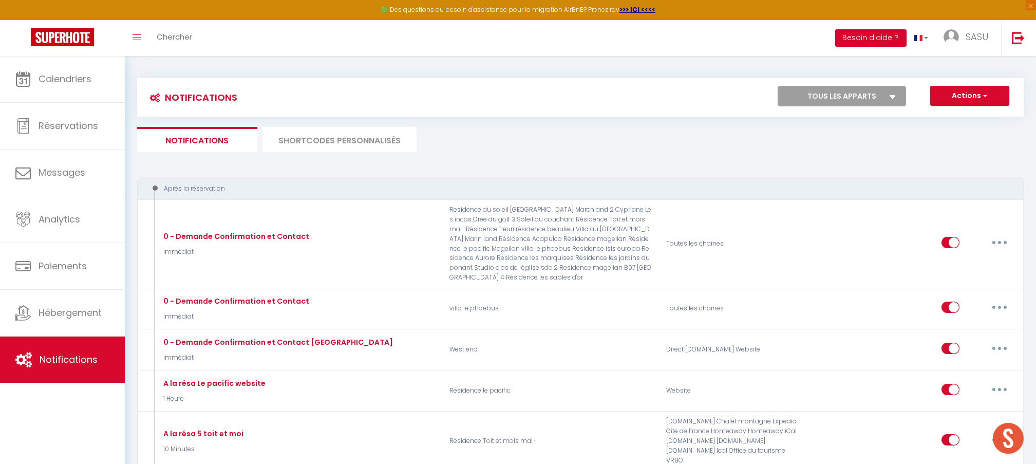
click at [869, 36] on button "Besoin d'aide ?" at bounding box center [870, 37] width 71 height 17
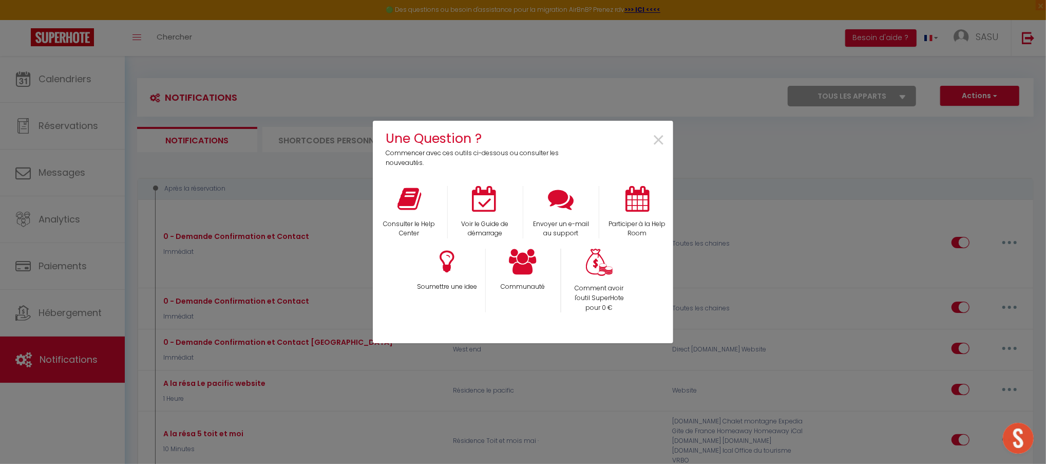
click at [880, 94] on div "Une Question ? Commencer avec ces outils ci-dessous ou consulter les nouveautés…" at bounding box center [523, 232] width 1046 height 464
click at [660, 144] on span "×" at bounding box center [659, 140] width 14 height 32
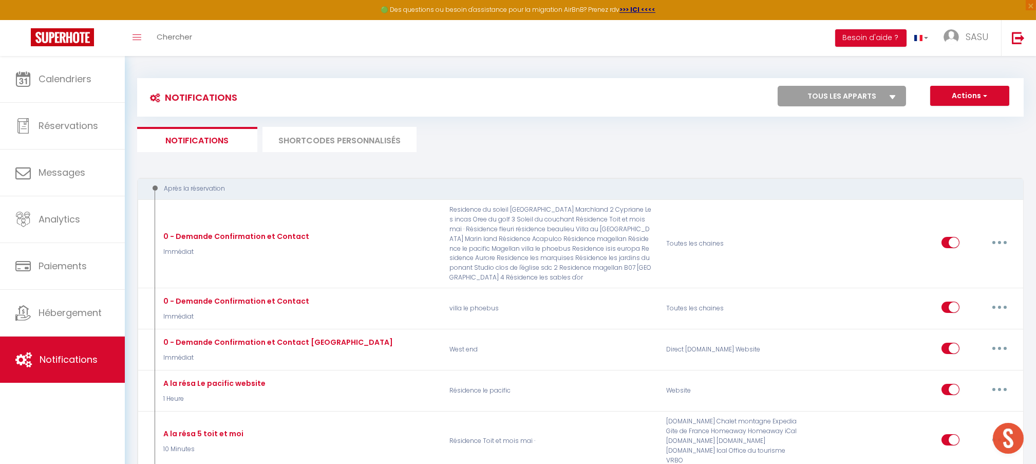
click at [868, 81] on div "Notifications Actions Nouvelle Notification Exporter Importer Tous les apparts …" at bounding box center [580, 97] width 886 height 39
click at [858, 92] on select "Tous les apparts Belle plages Residence du soleil [PERSON_NAME][GEOGRAPHIC_DATA…" at bounding box center [841, 96] width 128 height 21
select select "68154"
click at [778, 86] on select "Tous les apparts Belle plages Residence du soleil [PERSON_NAME][GEOGRAPHIC_DATA…" at bounding box center [841, 96] width 128 height 21
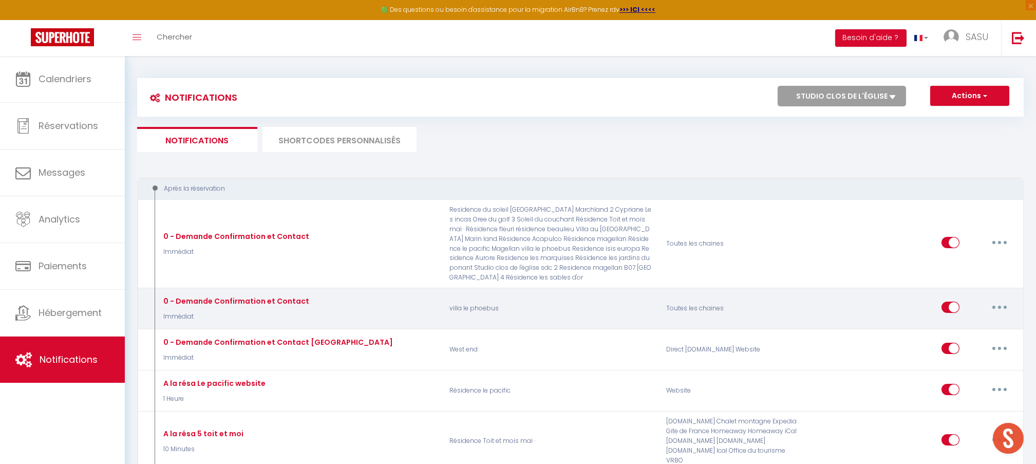
checkbox input "false"
checkbox input "true"
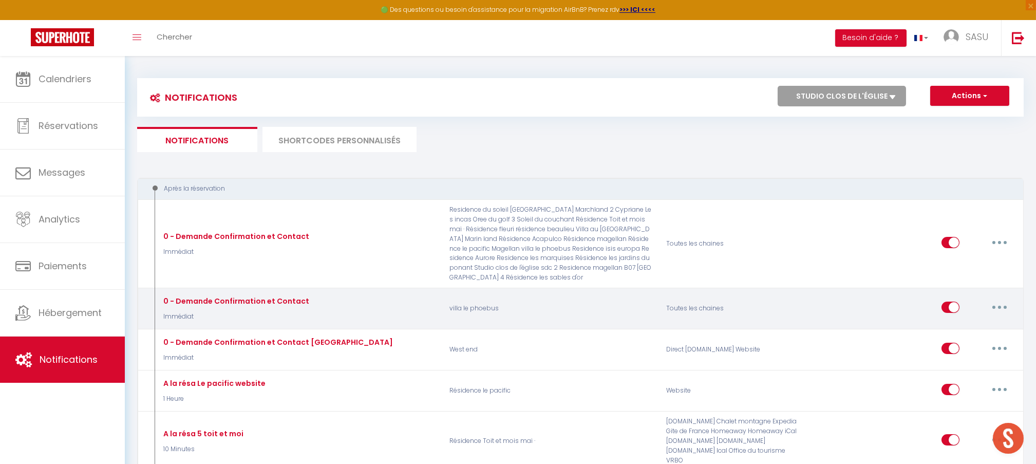
checkbox input "false"
checkbox input "true"
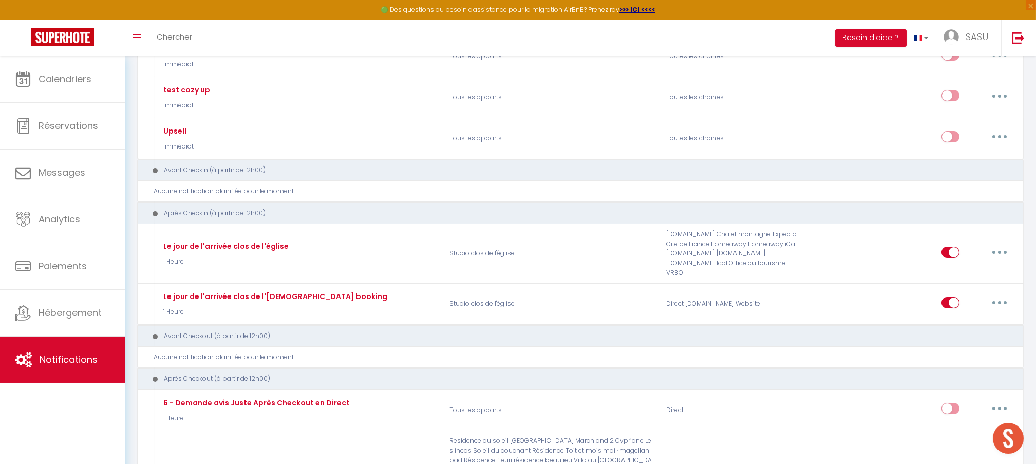
scroll to position [519, 0]
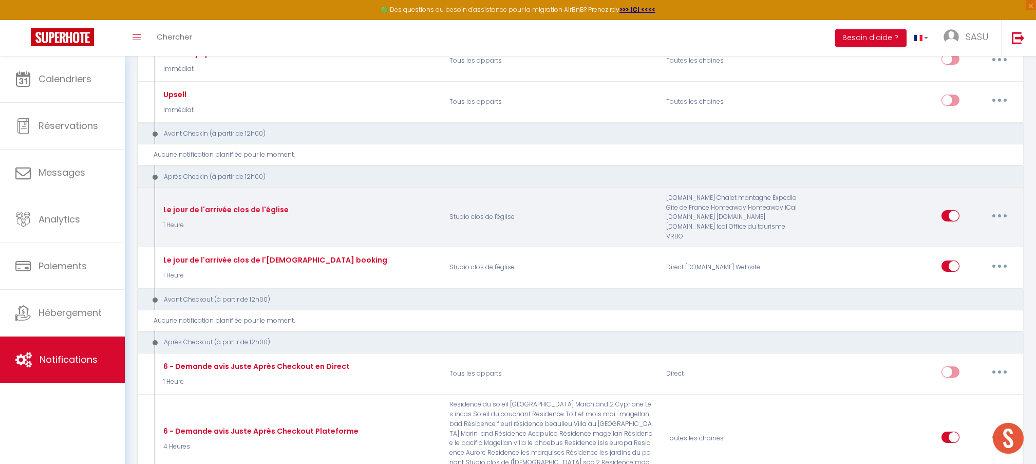
click at [992, 215] on button "button" at bounding box center [999, 215] width 29 height 16
click at [954, 246] on link "Editer" at bounding box center [972, 238] width 76 height 17
type input "Le jour de l'arrivée clos de l'église"
select select "3"
select select "1 Heure"
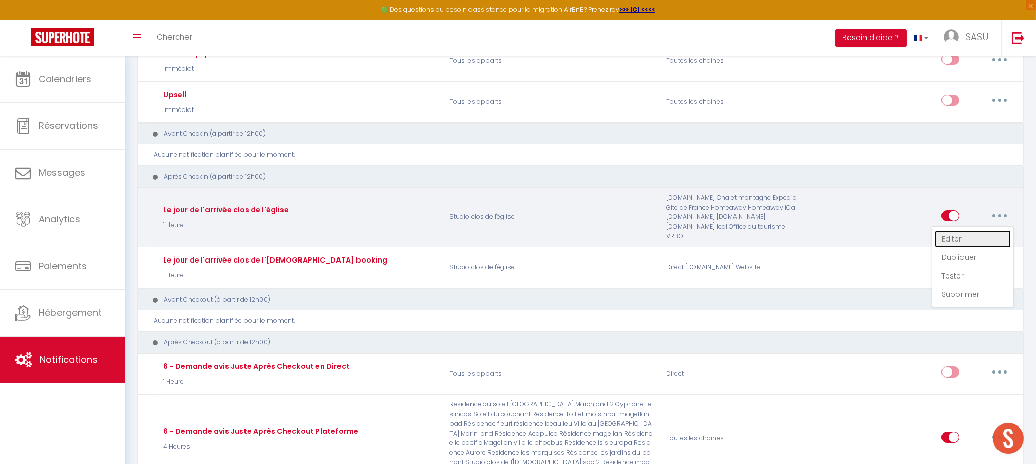
select select "if_booking_is_paid"
checkbox input "true"
checkbox input "false"
radio input "true"
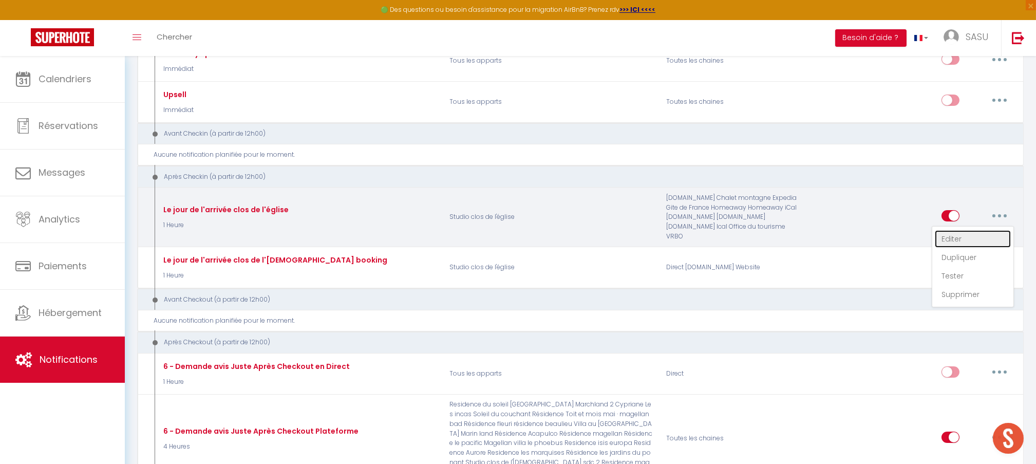
type input "Procédure pour le checkin - [RENTAL:NAME]"
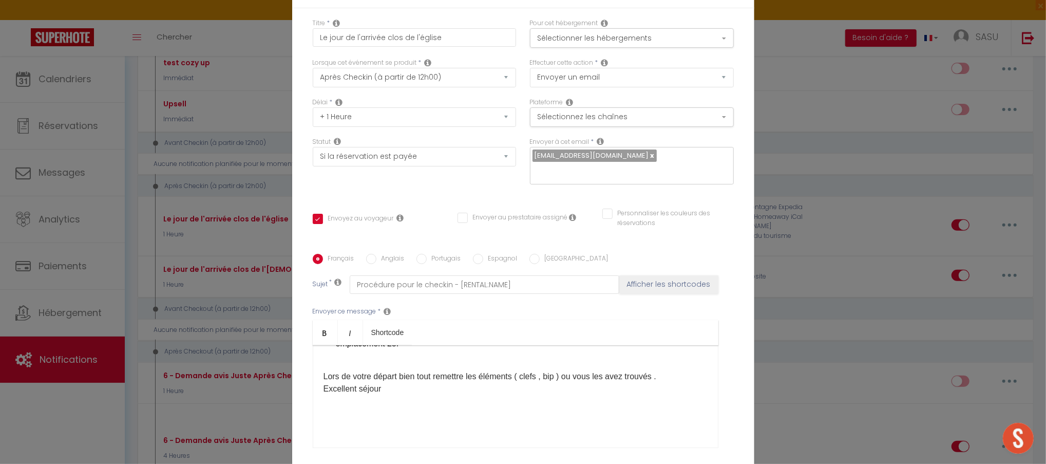
scroll to position [410, 0]
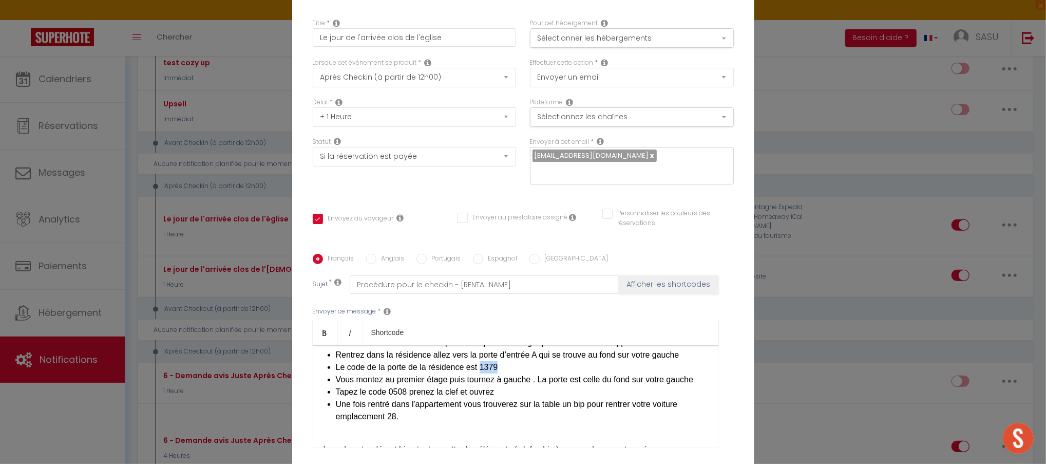
drag, startPoint x: 496, startPoint y: 406, endPoint x: 476, endPoint y: 409, distance: 19.8
click at [476, 373] on li "Le code de la porte de la résidence est 1379" at bounding box center [522, 367] width 372 height 12
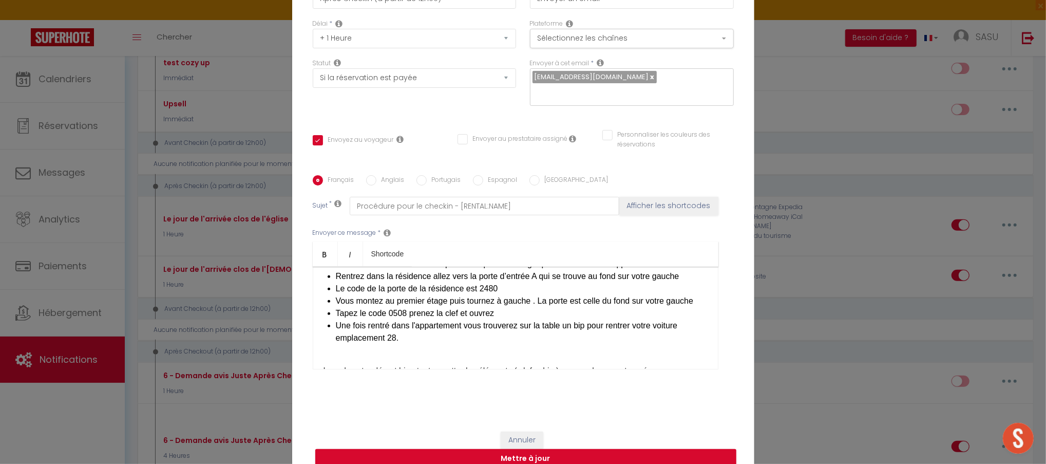
scroll to position [85, 0]
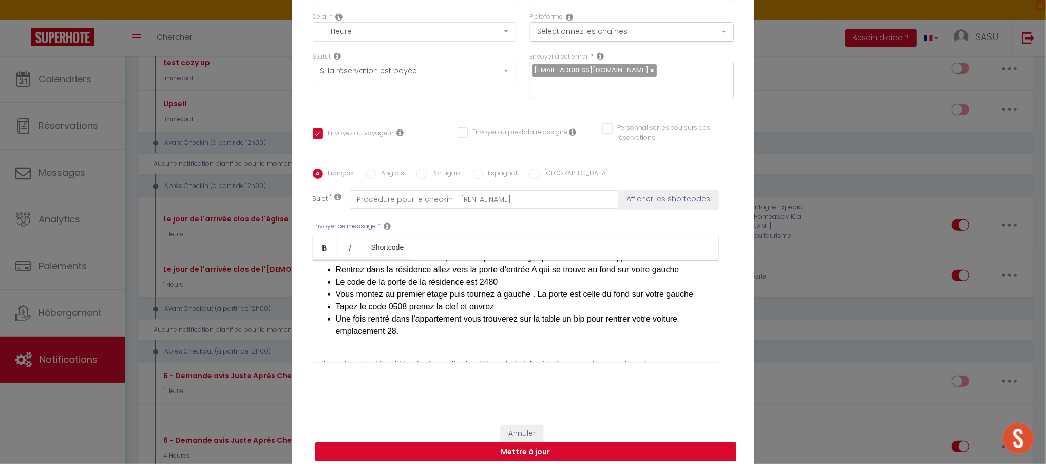
click at [548, 442] on button "Mettre à jour" at bounding box center [525, 452] width 421 height 20
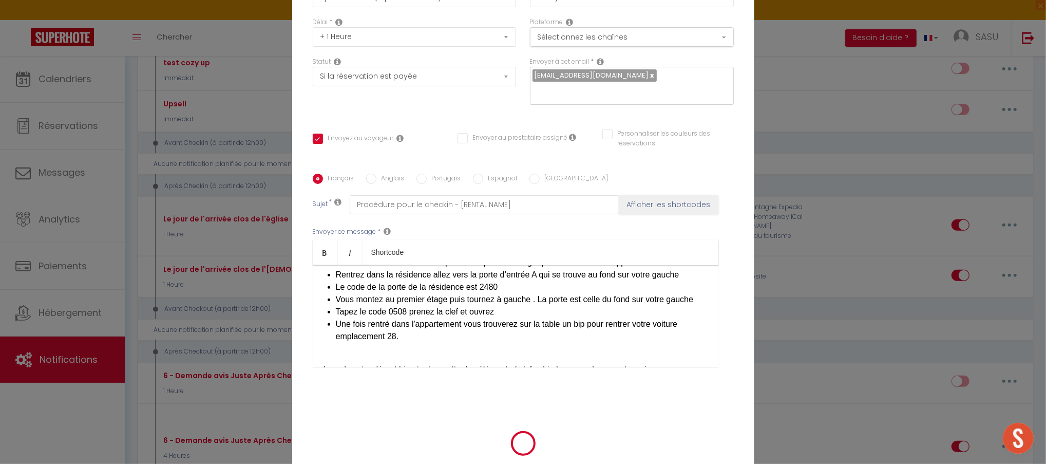
checkbox input "true"
checkbox input "false"
select select "1"
select select
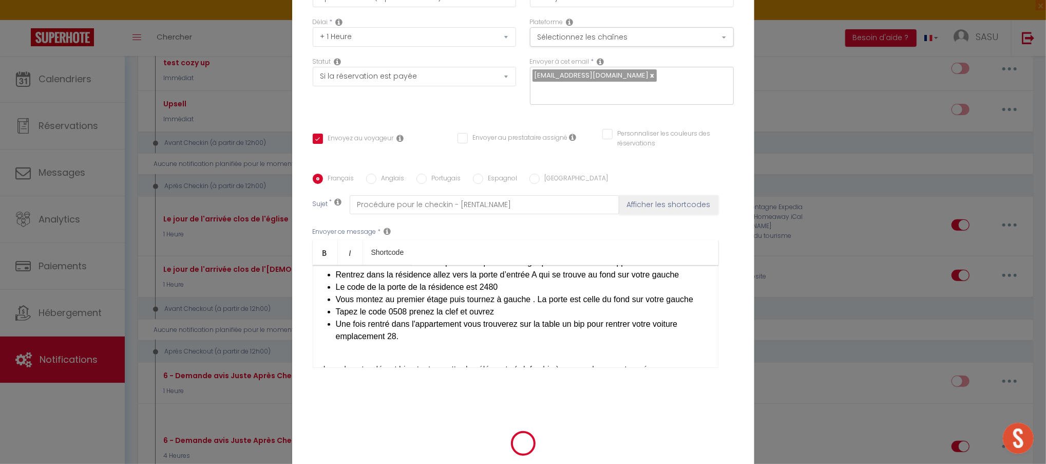
select select
checkbox input "false"
radio input "false"
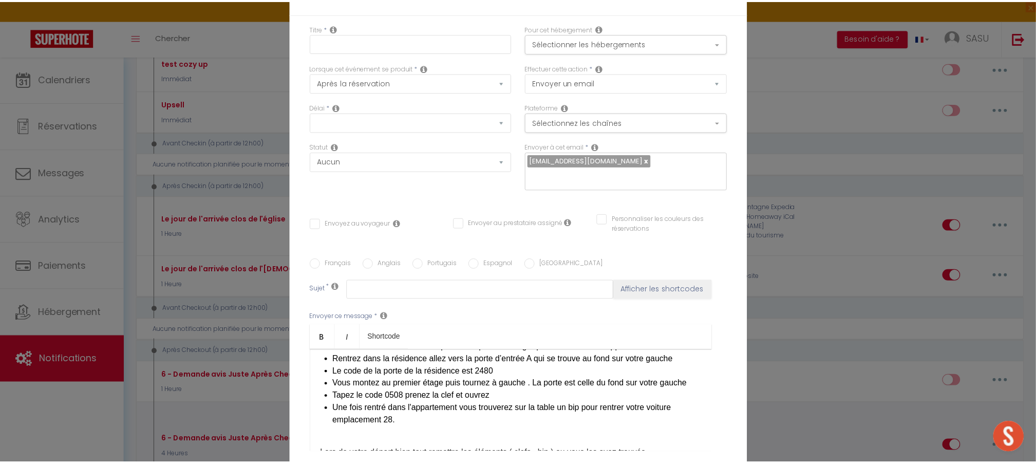
scroll to position [519, 0]
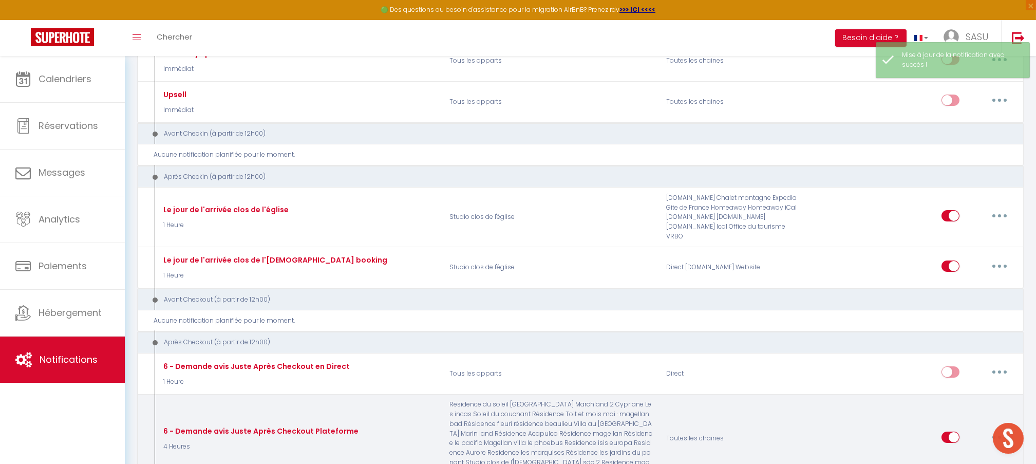
select select
checkbox input "false"
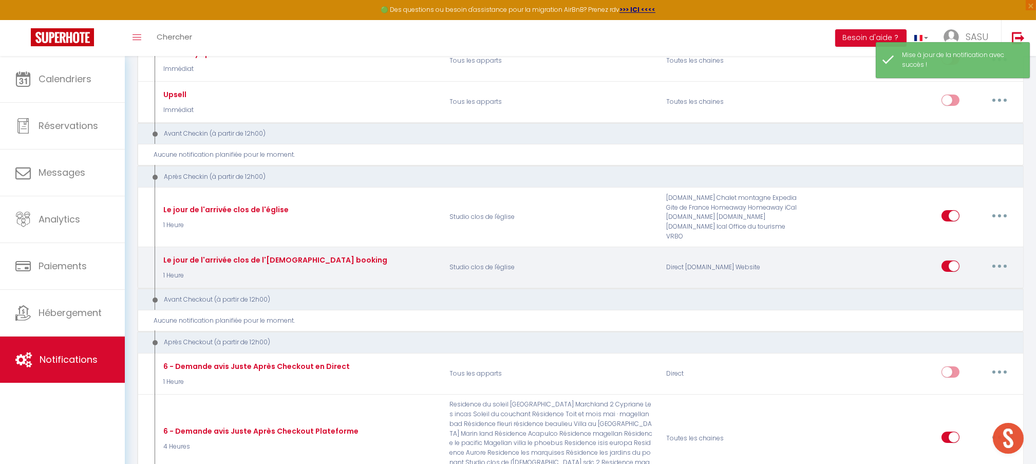
click at [1001, 267] on button "button" at bounding box center [999, 266] width 29 height 16
click at [945, 281] on link "Editer" at bounding box center [972, 288] width 76 height 17
type input "Le jour de l'arrivée clos de l'[DEMOGRAPHIC_DATA] booking"
select select "3"
select select "1 Heure"
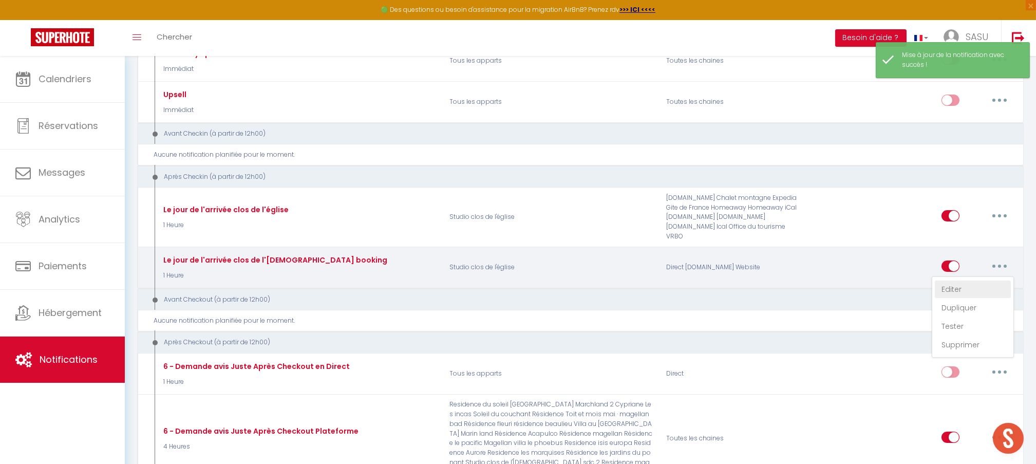
select select "if_deposit_is_paid"
checkbox input "true"
checkbox input "false"
radio input "true"
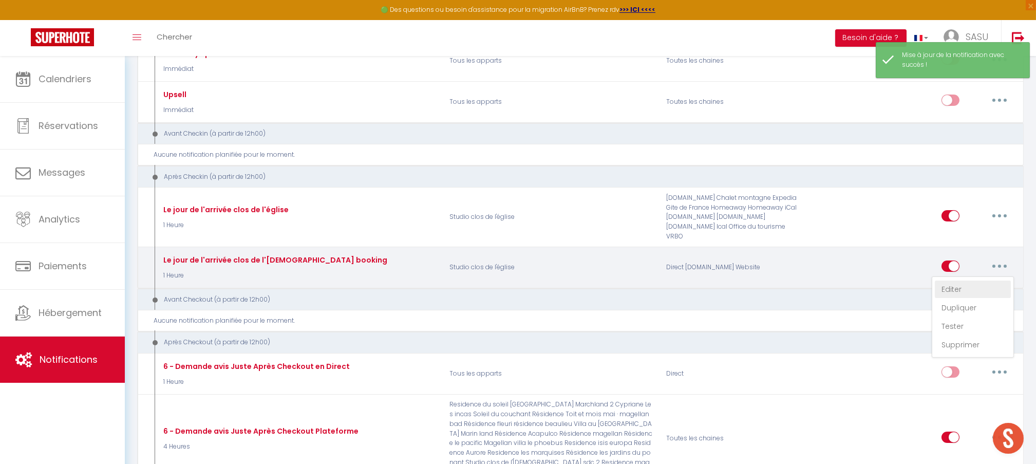
type input "Procédure pour le checkin - [RENTAL:NAME]"
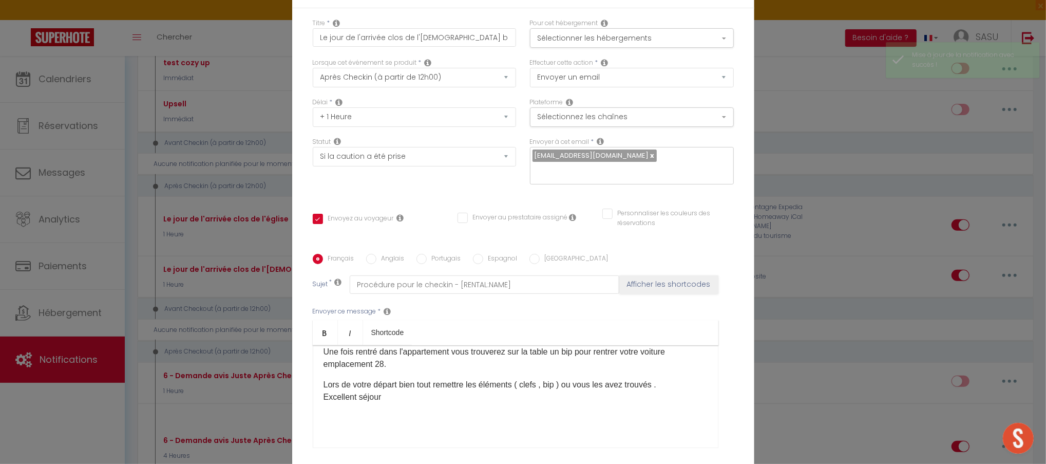
scroll to position [486, 0]
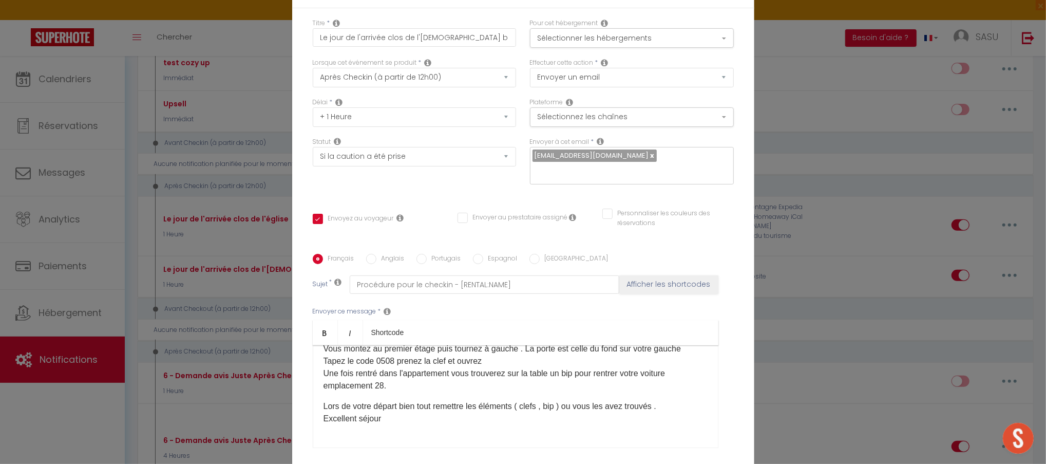
drag, startPoint x: 487, startPoint y: 296, endPoint x: 466, endPoint y: 302, distance: 21.6
click at [466, 302] on p "Rendez vous au [STREET_ADDRESS][PERSON_NAME] vous dans la rue le temps de récup…" at bounding box center [515, 342] width 384 height 99
checkbox input "true"
checkbox input "false"
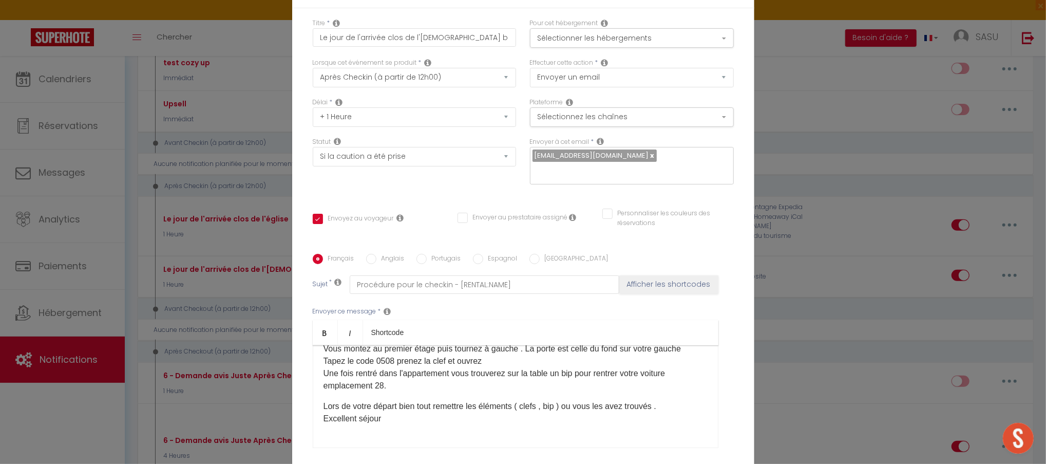
checkbox input "false"
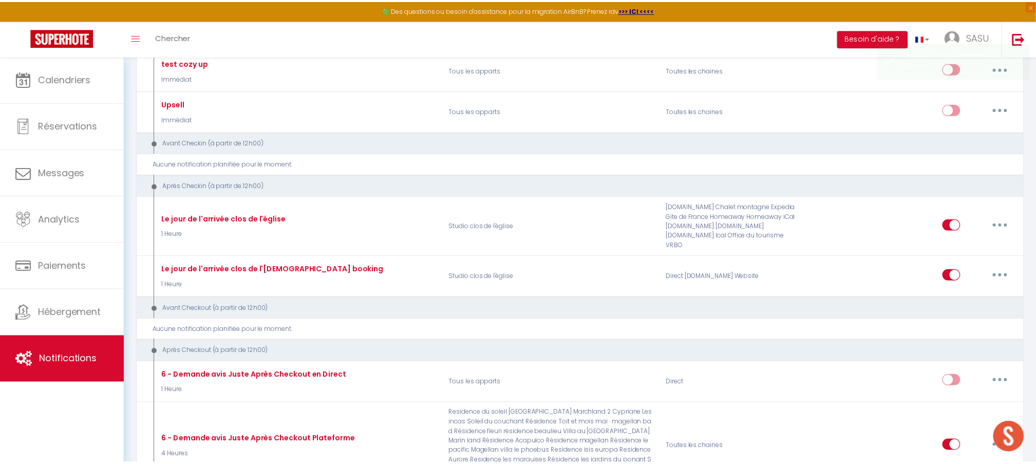
scroll to position [519, 0]
